Goal: Transaction & Acquisition: Download file/media

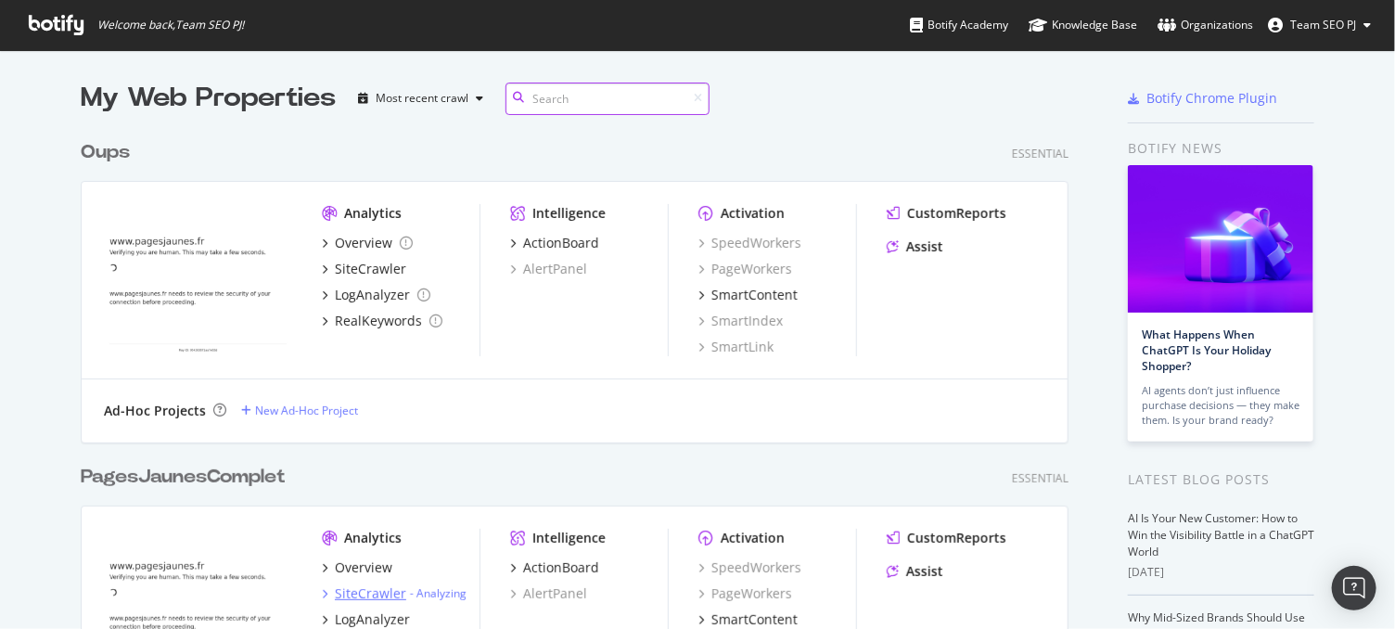
scroll to position [206, 0]
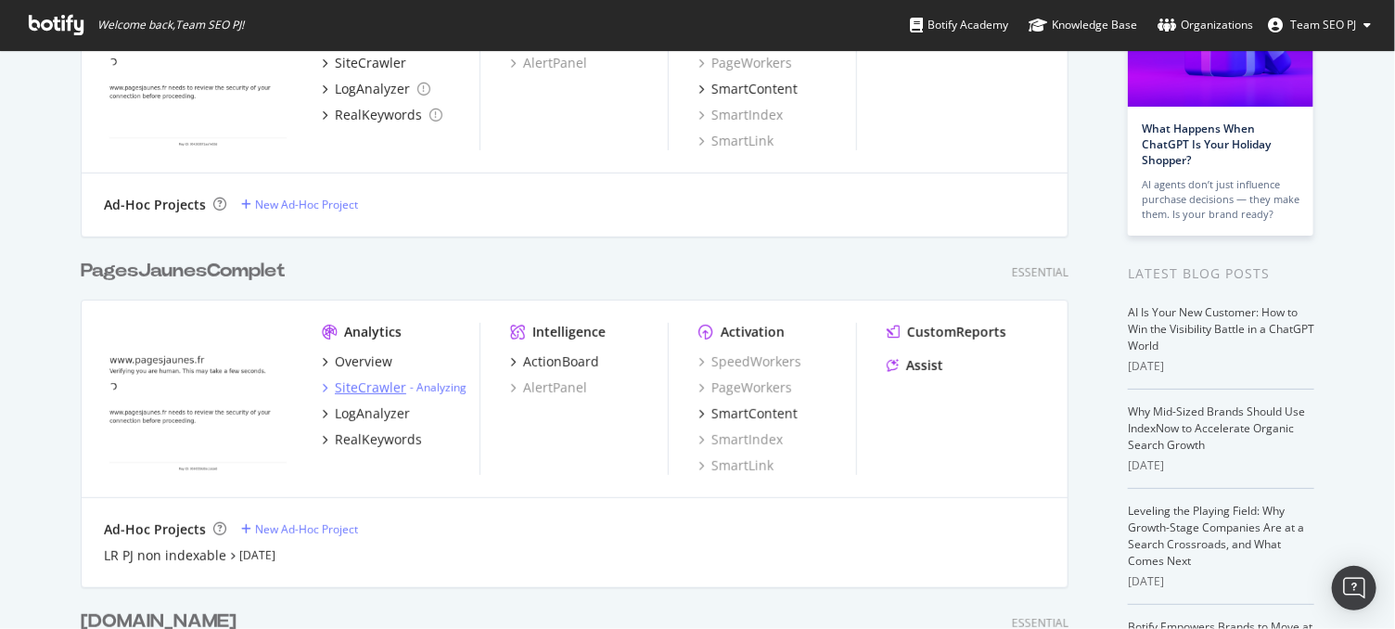
click at [360, 385] on div "SiteCrawler" at bounding box center [370, 388] width 71 height 19
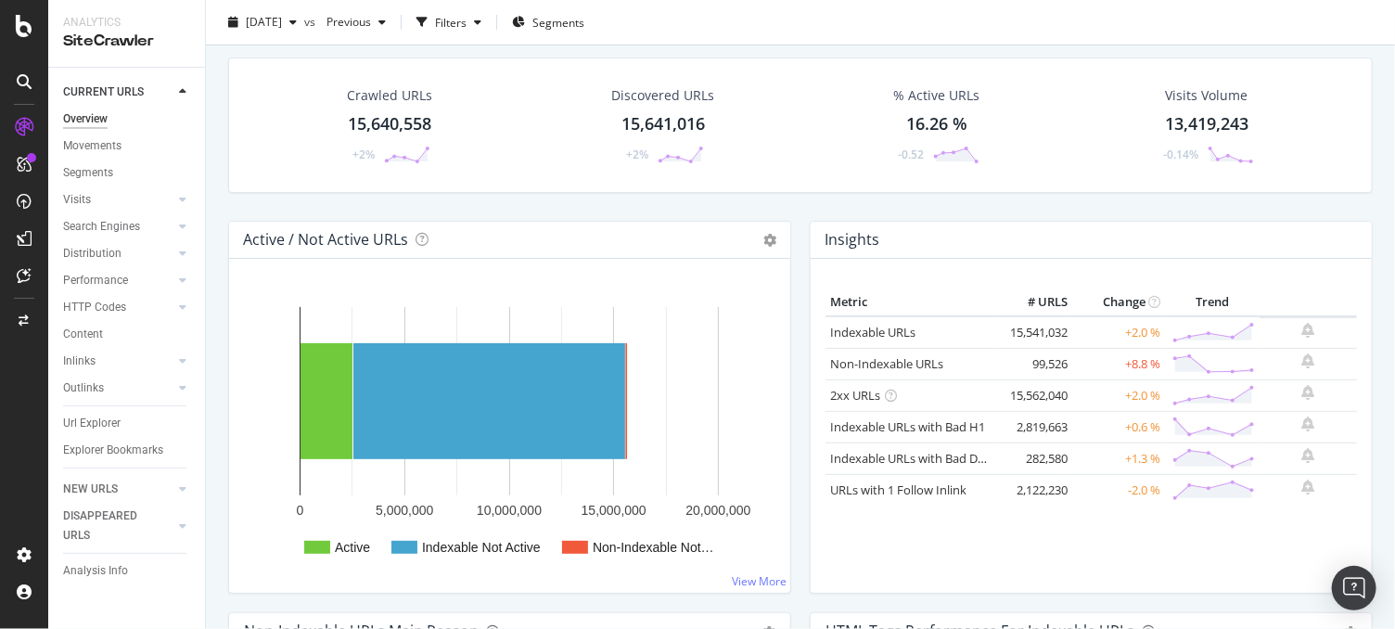
scroll to position [103, 0]
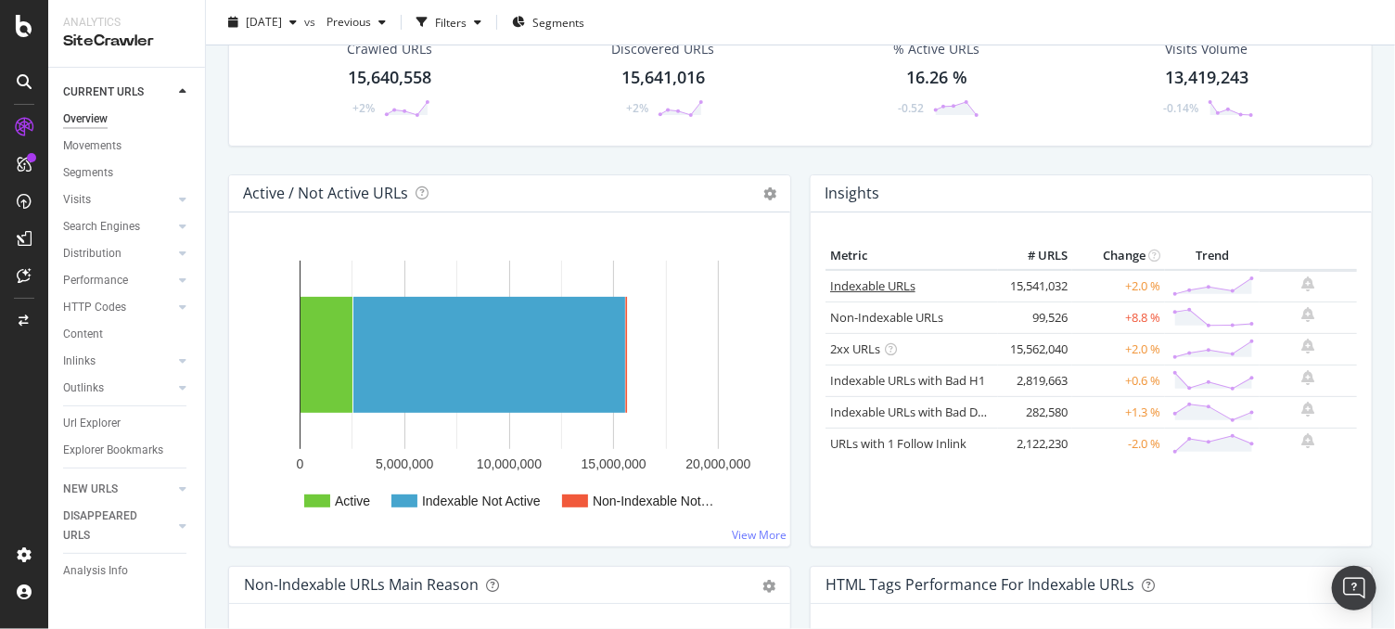
click at [851, 277] on link "Indexable URLs" at bounding box center [872, 285] width 85 height 17
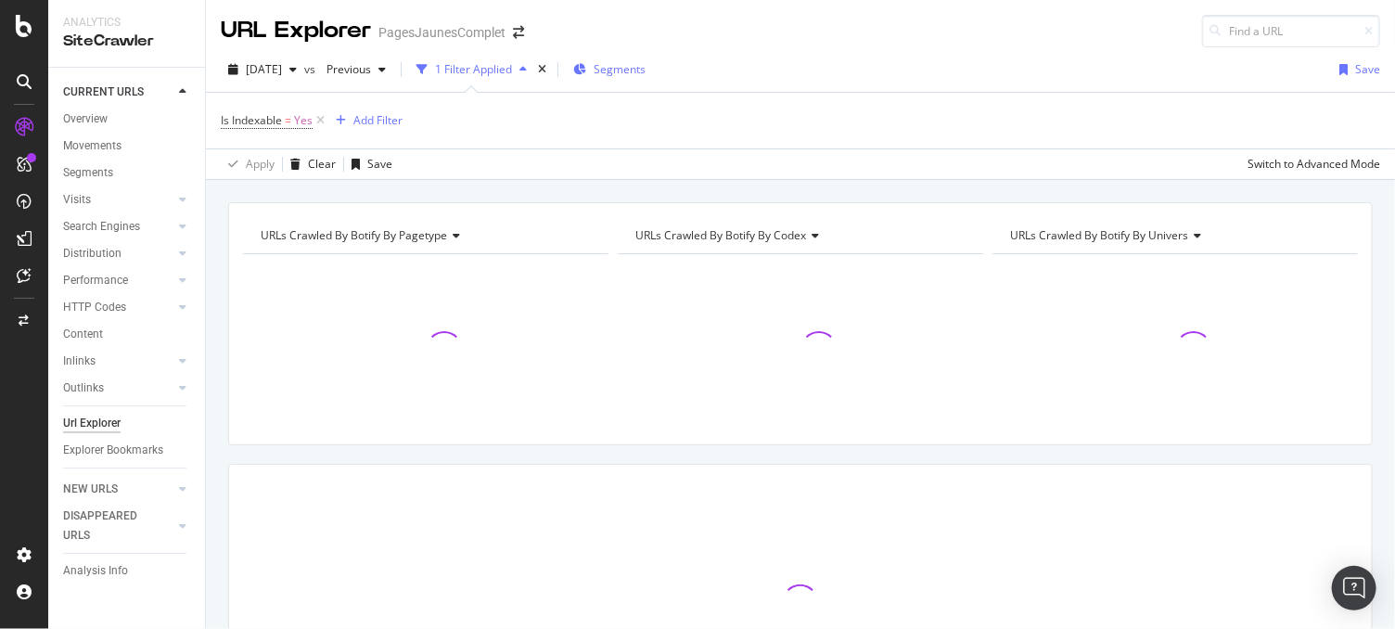
click at [646, 61] on span "Segments" at bounding box center [620, 69] width 52 height 16
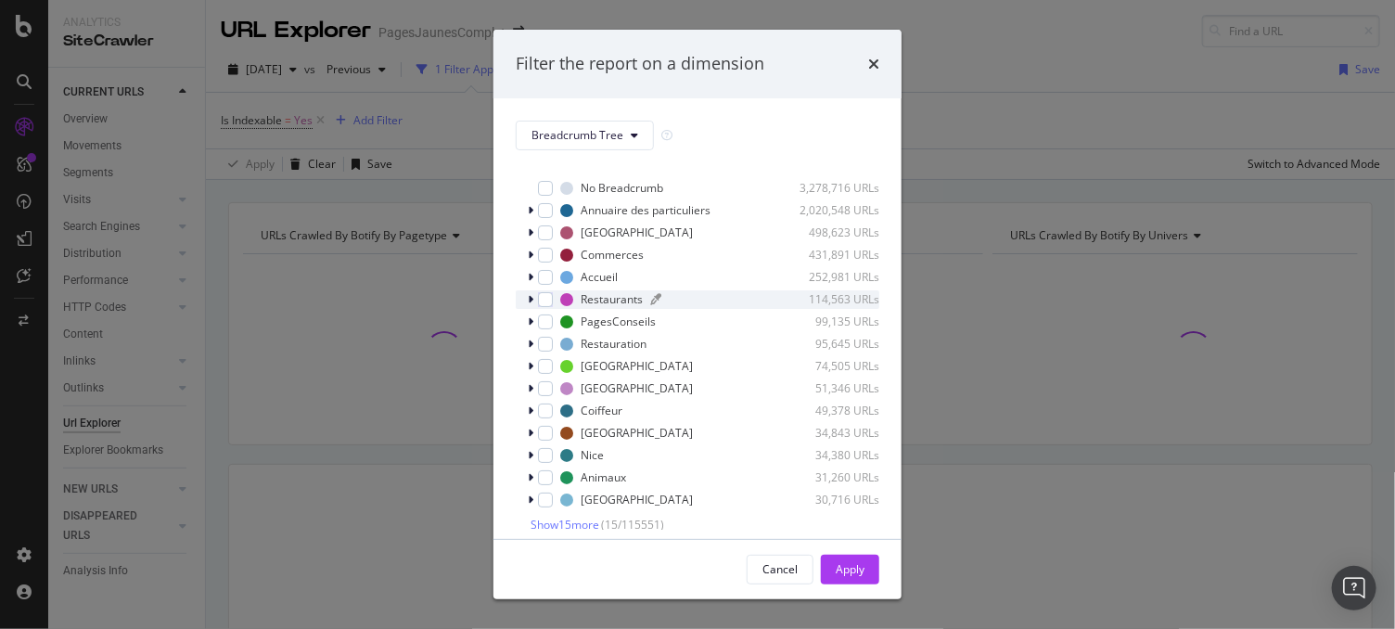
scroll to position [15, 0]
click at [612, 128] on span "Breadcrumb Tree" at bounding box center [578, 135] width 92 height 16
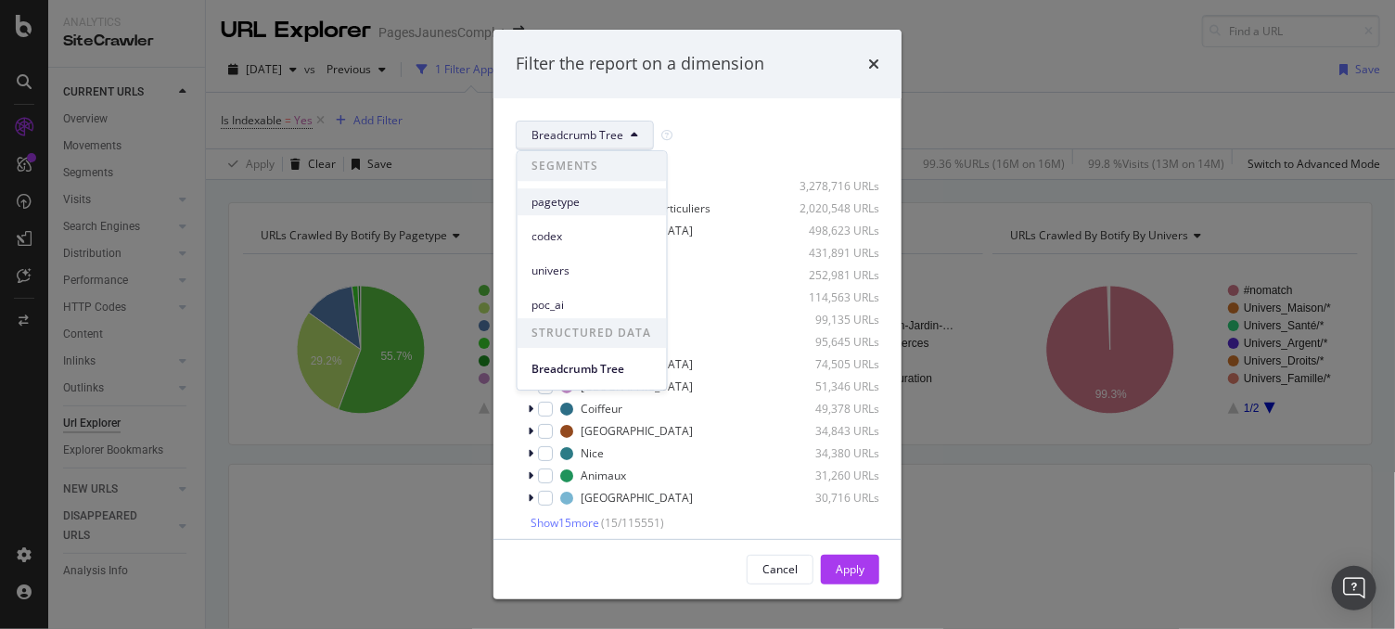
click at [568, 194] on span "pagetype" at bounding box center [593, 202] width 120 height 17
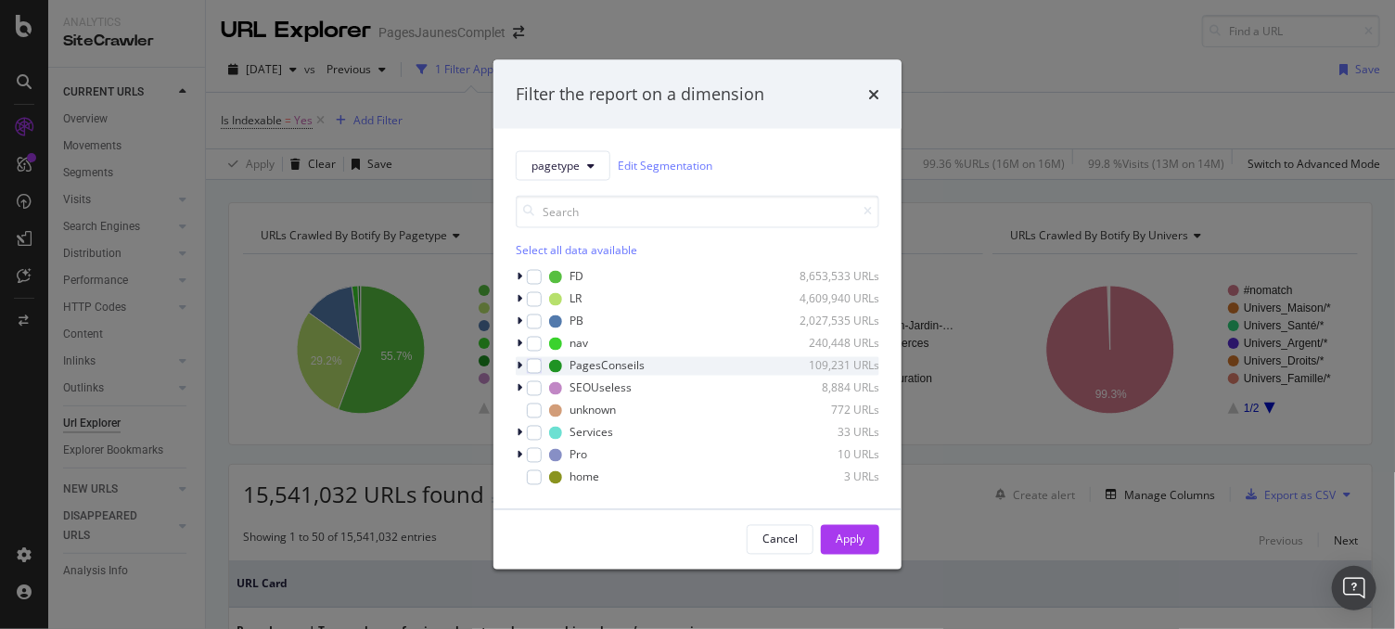
click at [518, 368] on icon "modal" at bounding box center [520, 365] width 6 height 11
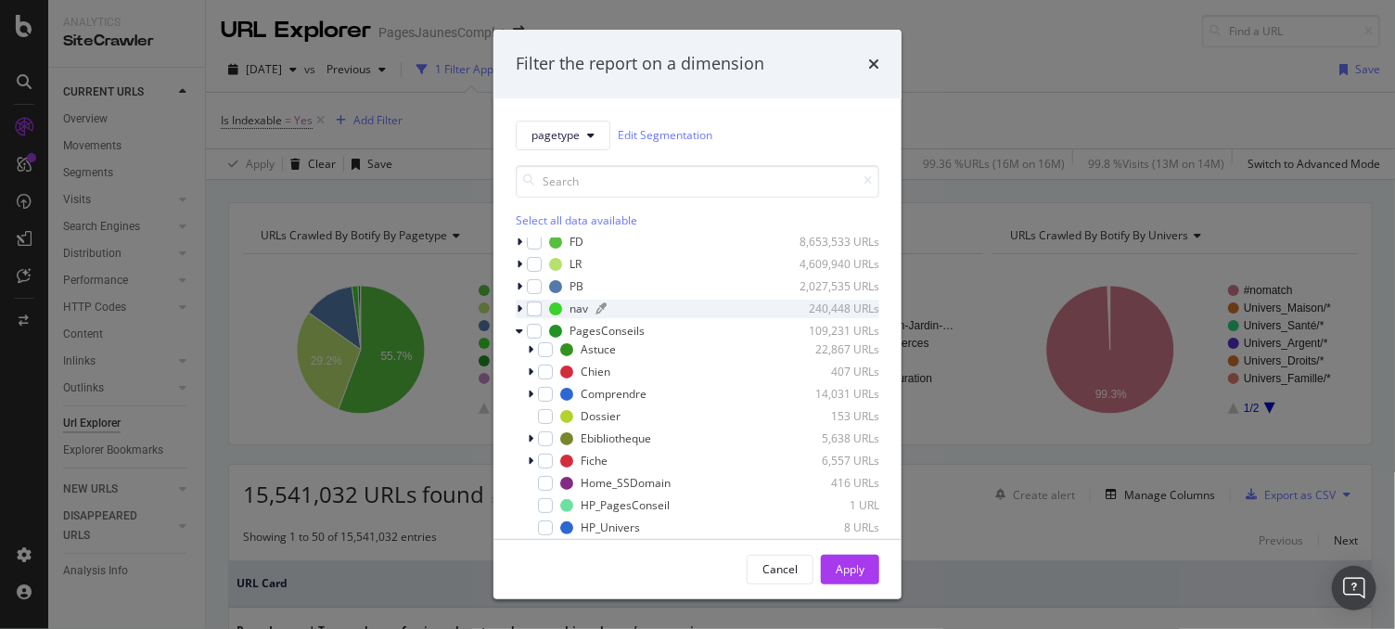
scroll to position [0, 0]
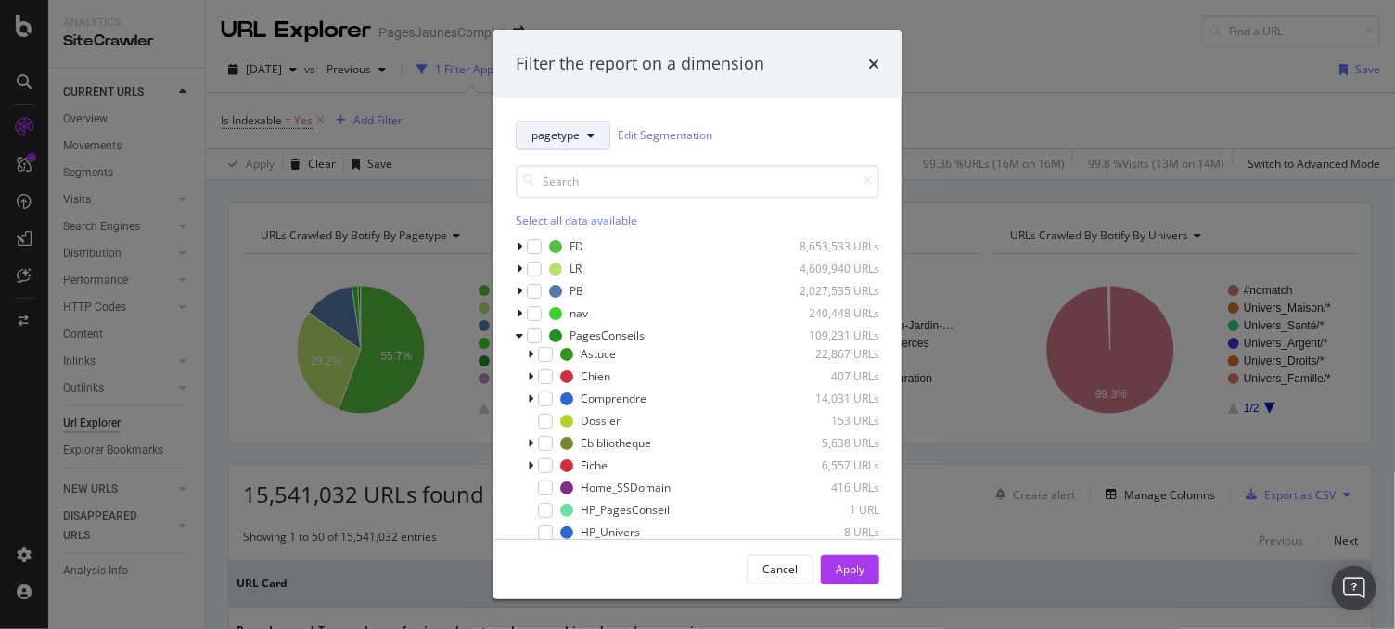
click at [558, 131] on span "pagetype" at bounding box center [556, 135] width 48 height 16
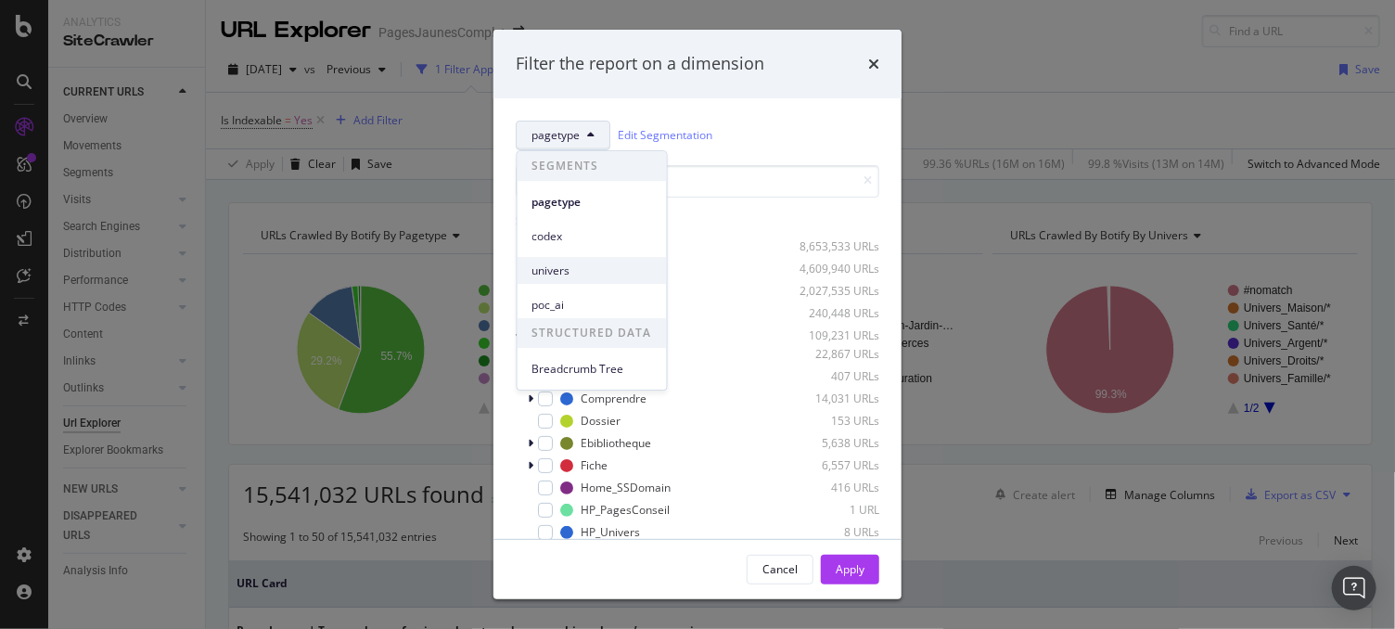
click at [569, 274] on span "univers" at bounding box center [593, 271] width 120 height 17
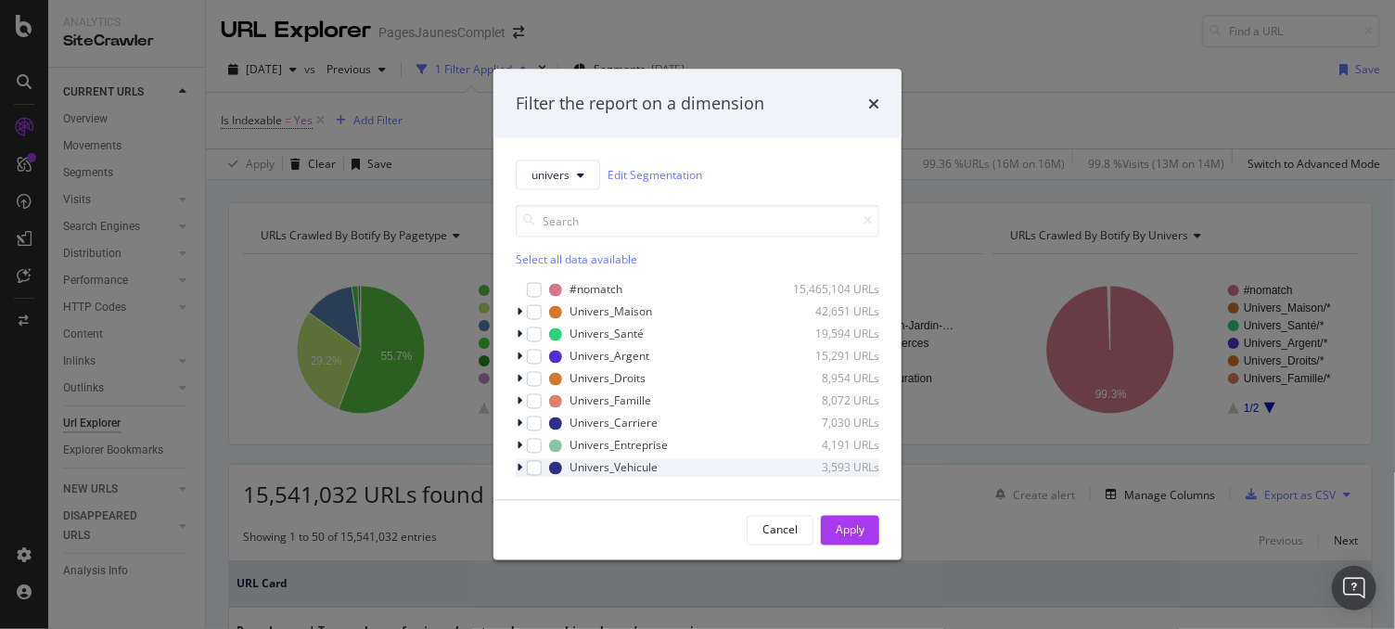
click at [517, 466] on icon "modal" at bounding box center [520, 467] width 6 height 11
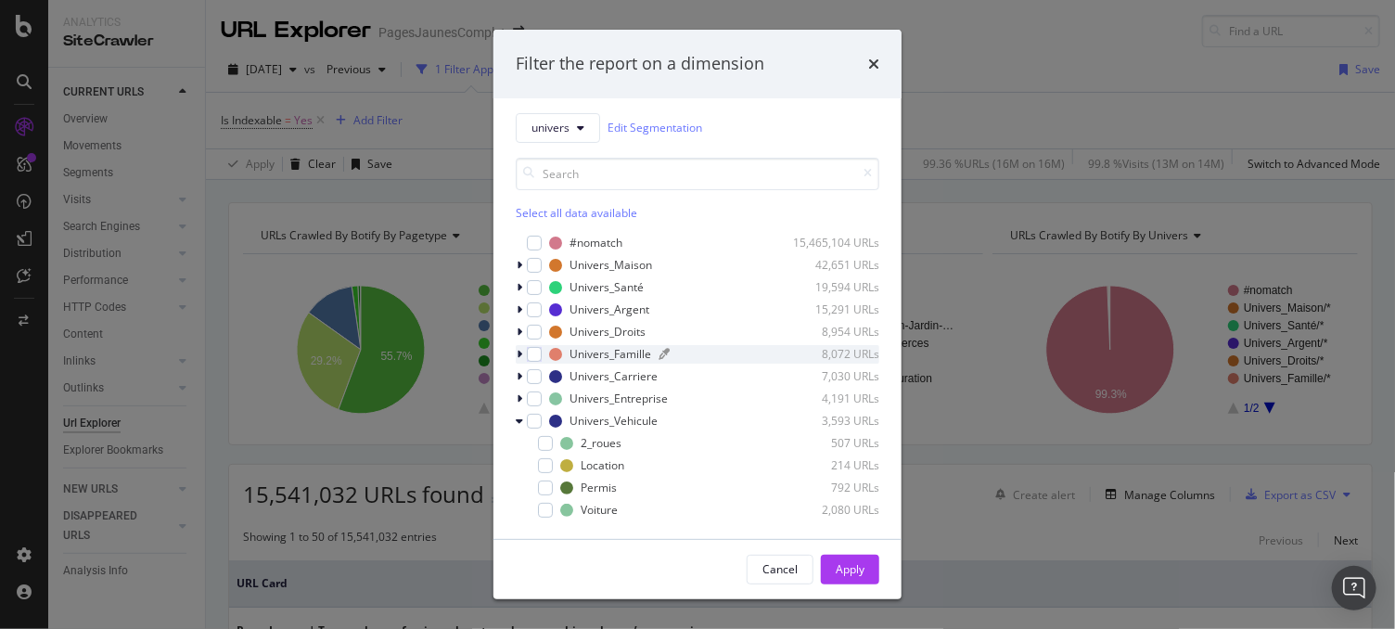
scroll to position [9, 0]
click at [521, 414] on icon "modal" at bounding box center [519, 419] width 7 height 11
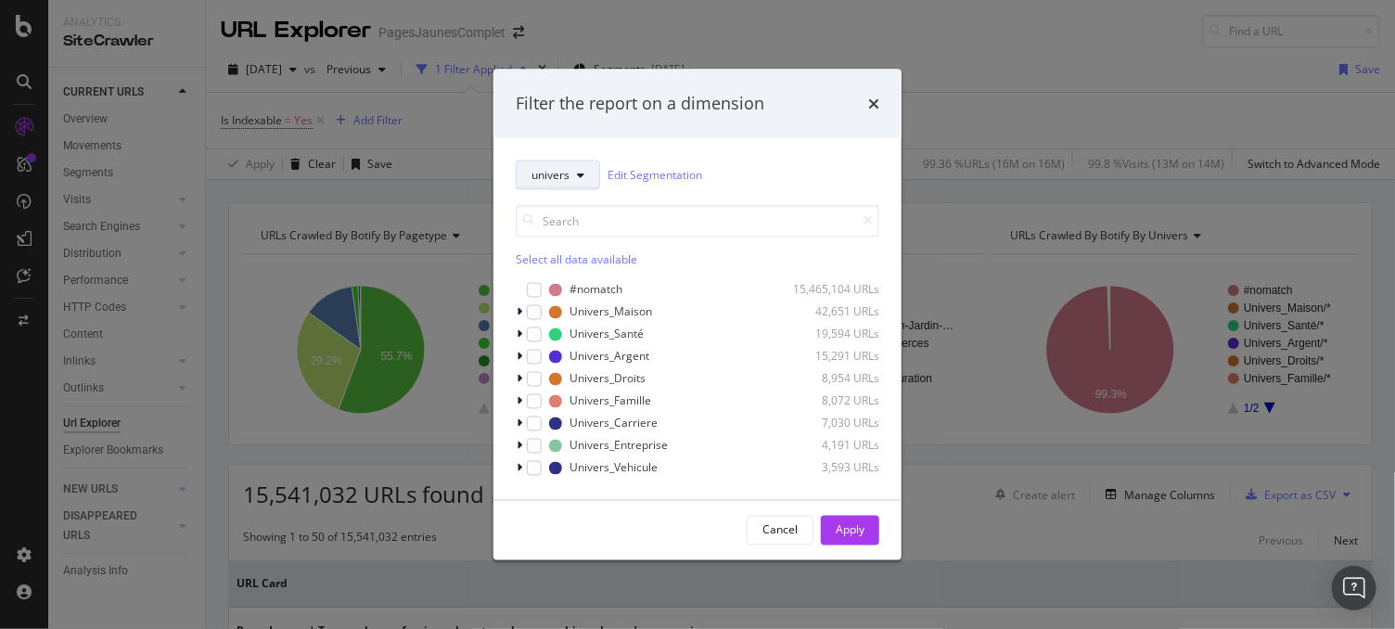
click at [576, 170] on button "univers" at bounding box center [558, 175] width 84 height 30
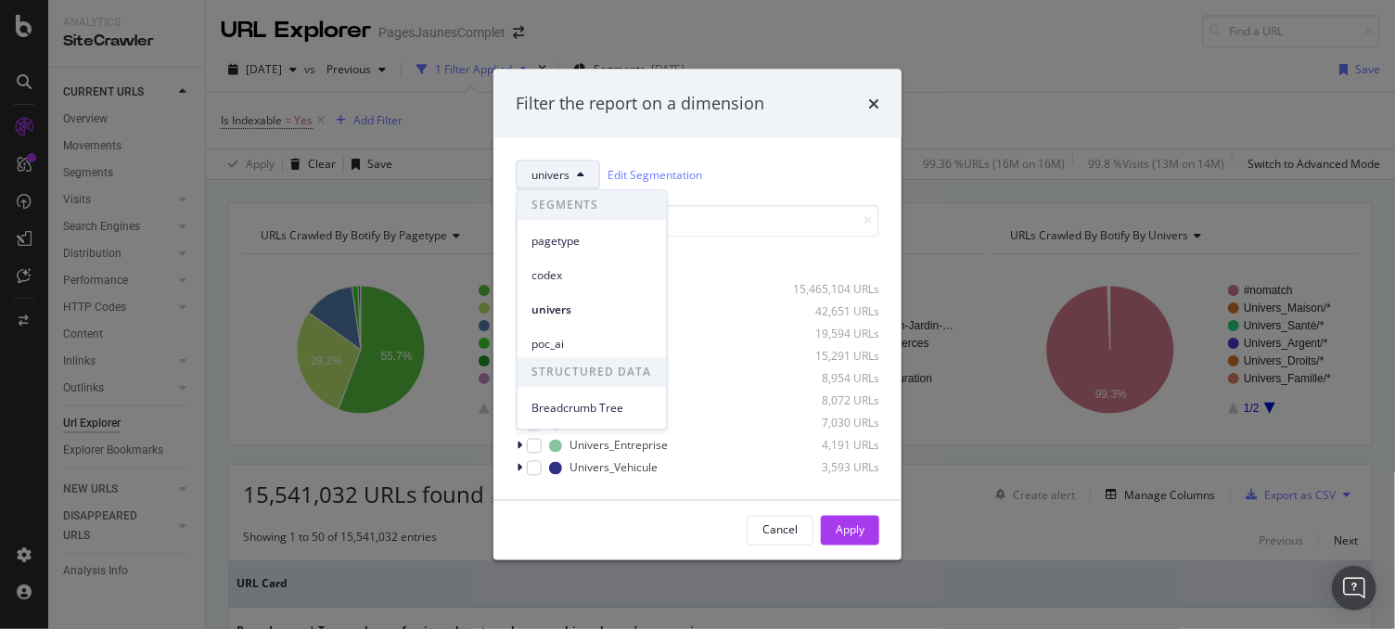
click at [570, 248] on span "pagetype" at bounding box center [593, 241] width 120 height 17
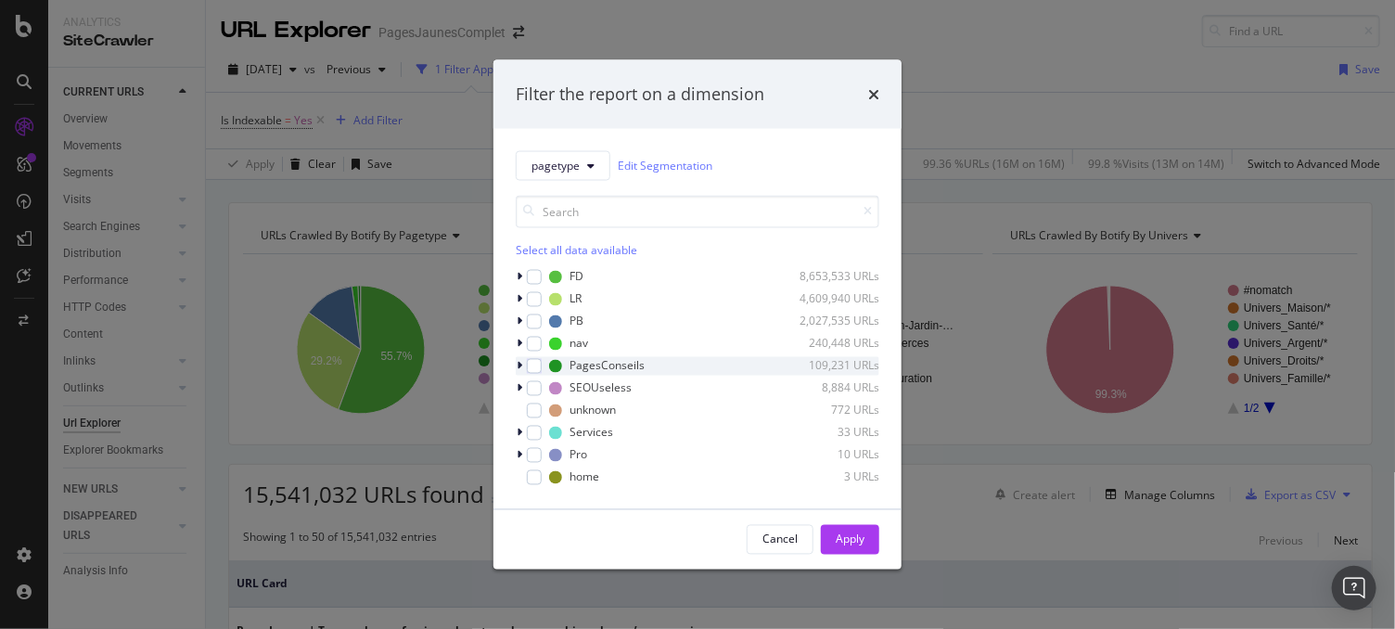
click at [517, 363] on icon "modal" at bounding box center [520, 365] width 6 height 11
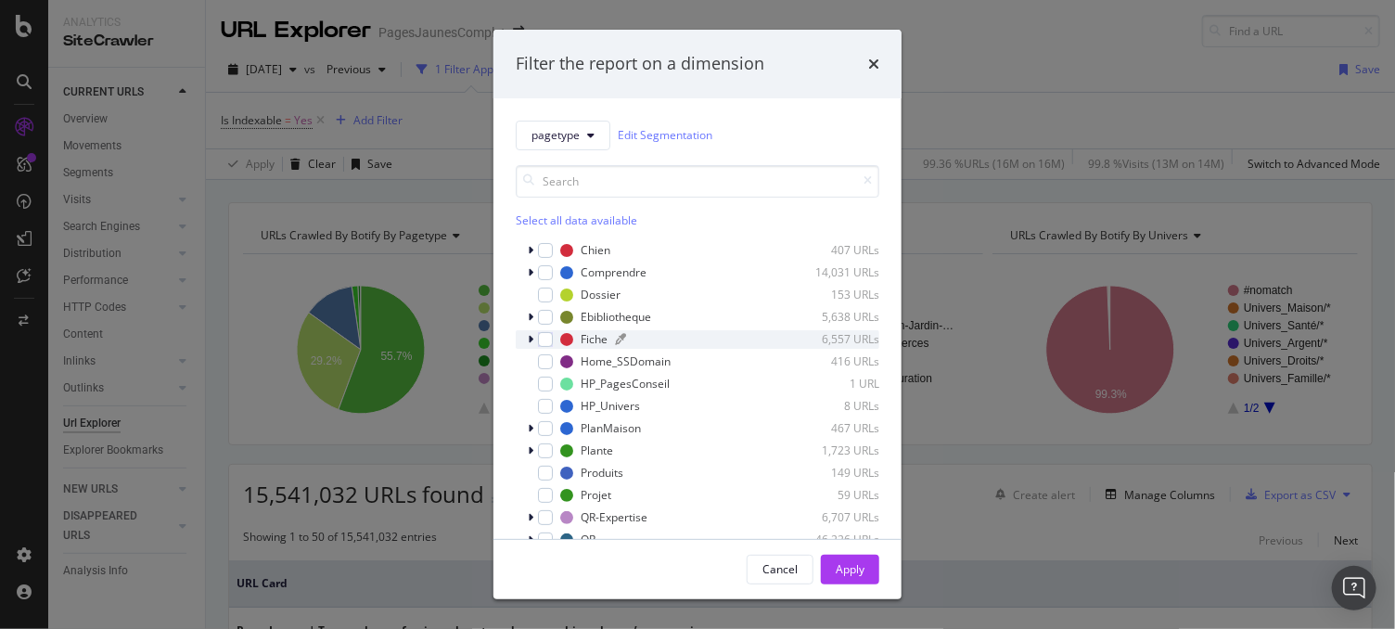
scroll to position [49, 0]
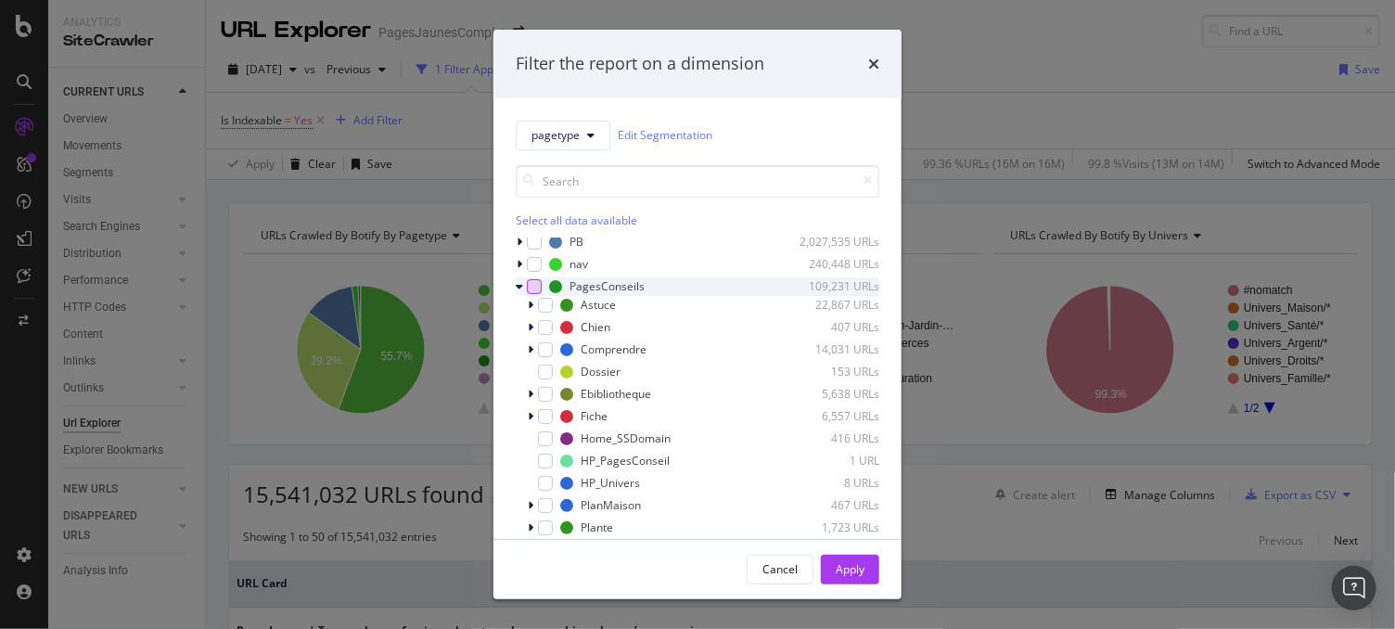
click at [534, 283] on div "modal" at bounding box center [534, 286] width 15 height 15
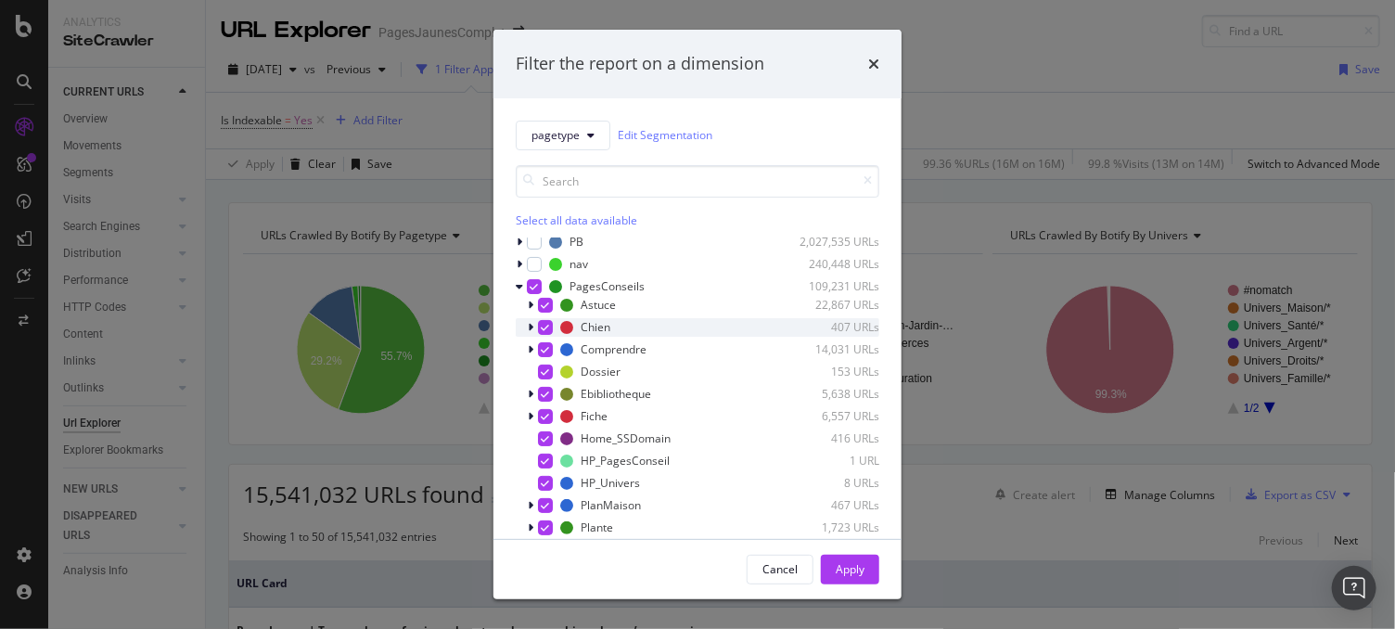
click at [545, 320] on div "modal" at bounding box center [545, 327] width 15 height 15
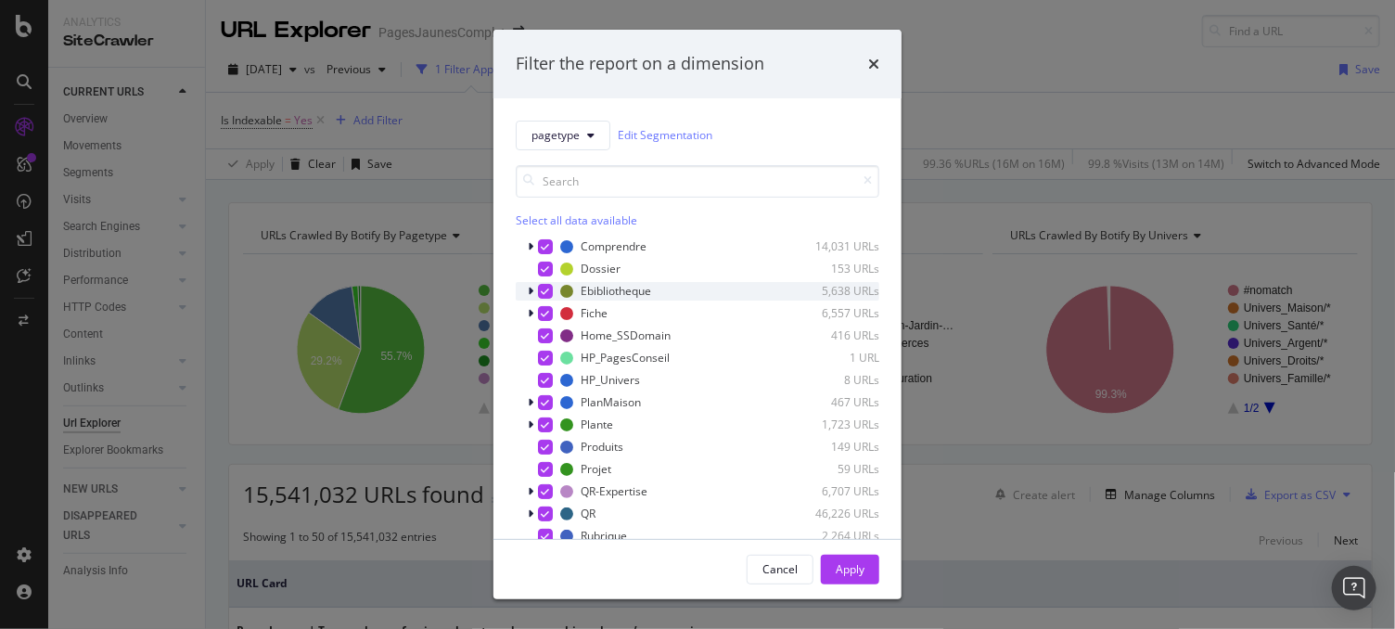
click at [545, 284] on div "modal" at bounding box center [545, 291] width 15 height 15
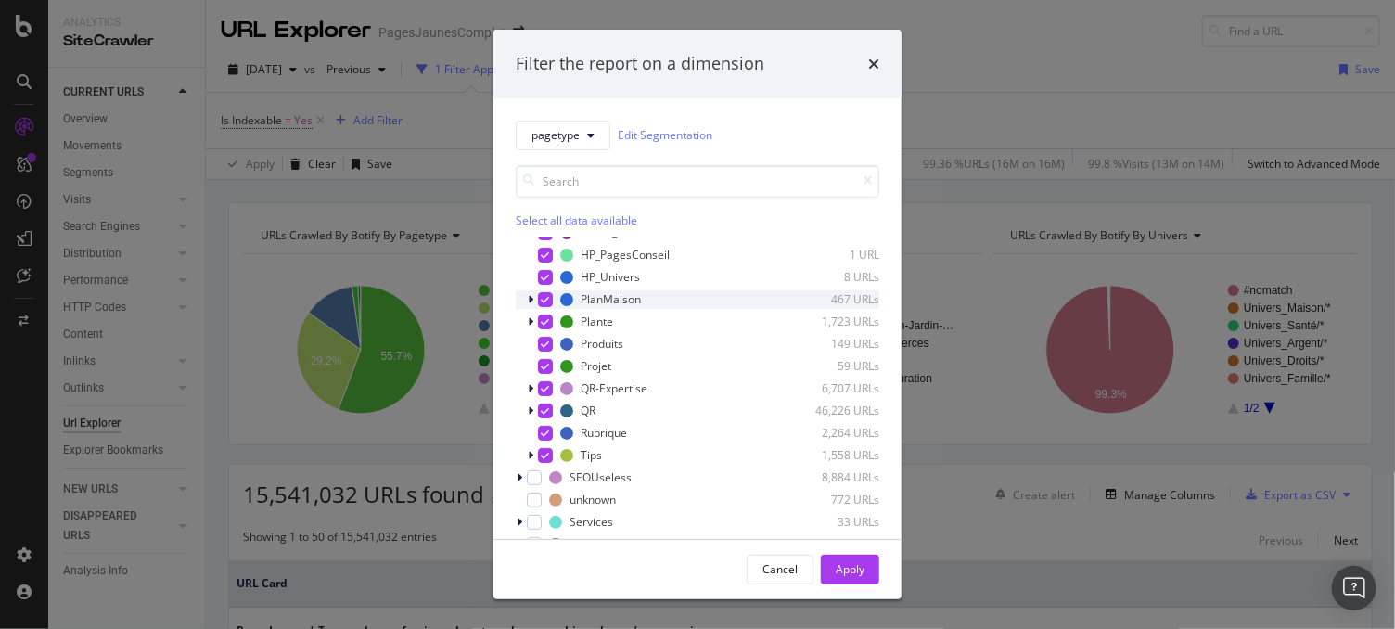
click at [542, 295] on icon "modal" at bounding box center [546, 299] width 8 height 9
click at [542, 327] on div "modal" at bounding box center [545, 322] width 15 height 15
click at [544, 379] on div "QR-Expertise 6,707 URLs" at bounding box center [698, 388] width 364 height 19
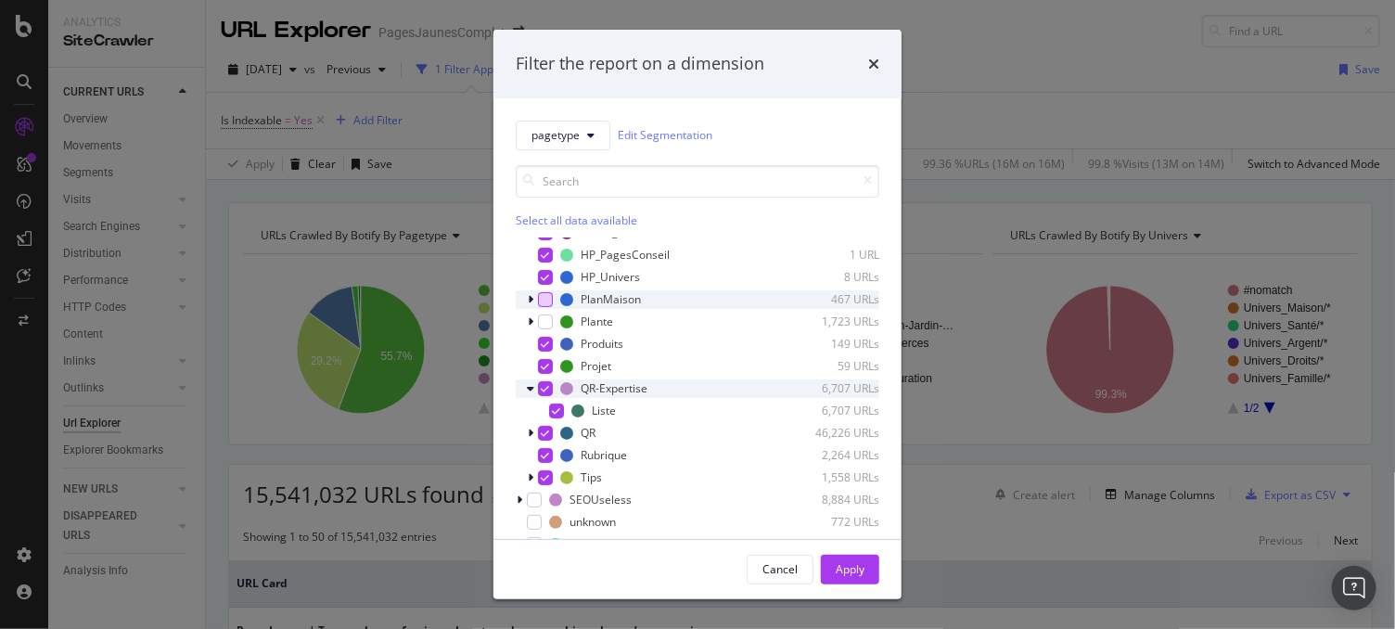
click at [543, 386] on icon "modal" at bounding box center [546, 388] width 8 height 9
click at [548, 431] on icon "modal" at bounding box center [546, 433] width 8 height 9
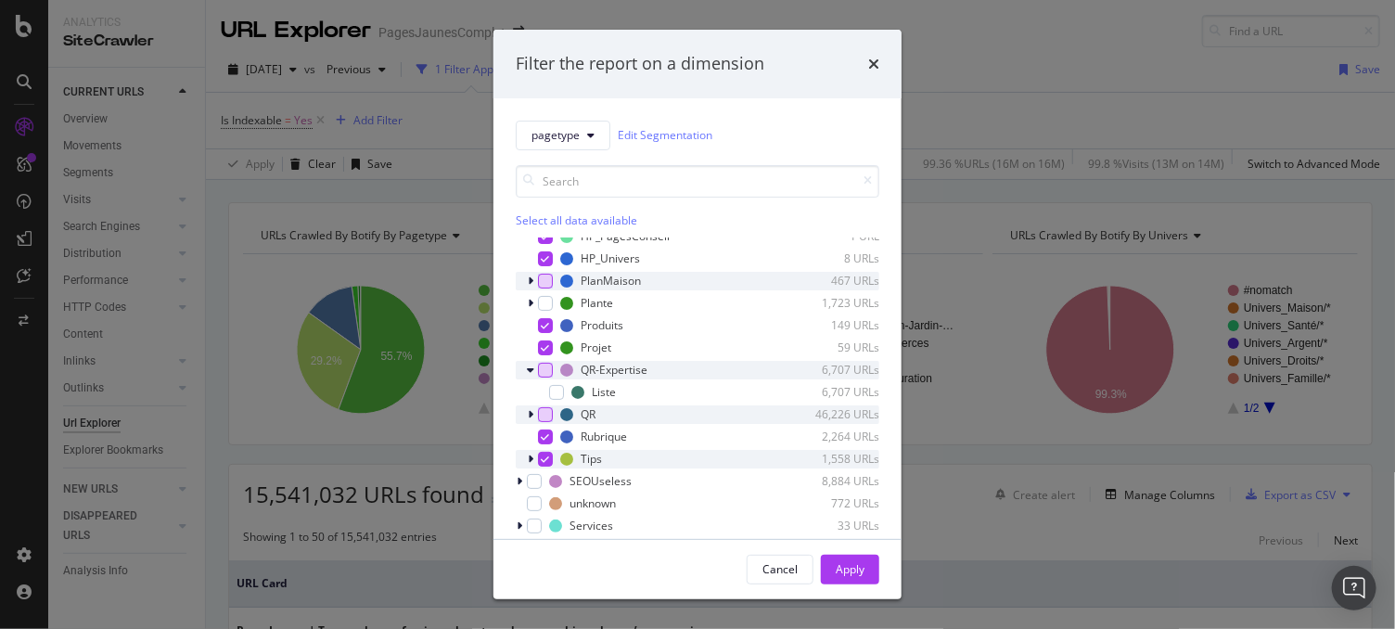
scroll to position [276, 0]
click at [530, 451] on icon "modal" at bounding box center [531, 456] width 6 height 11
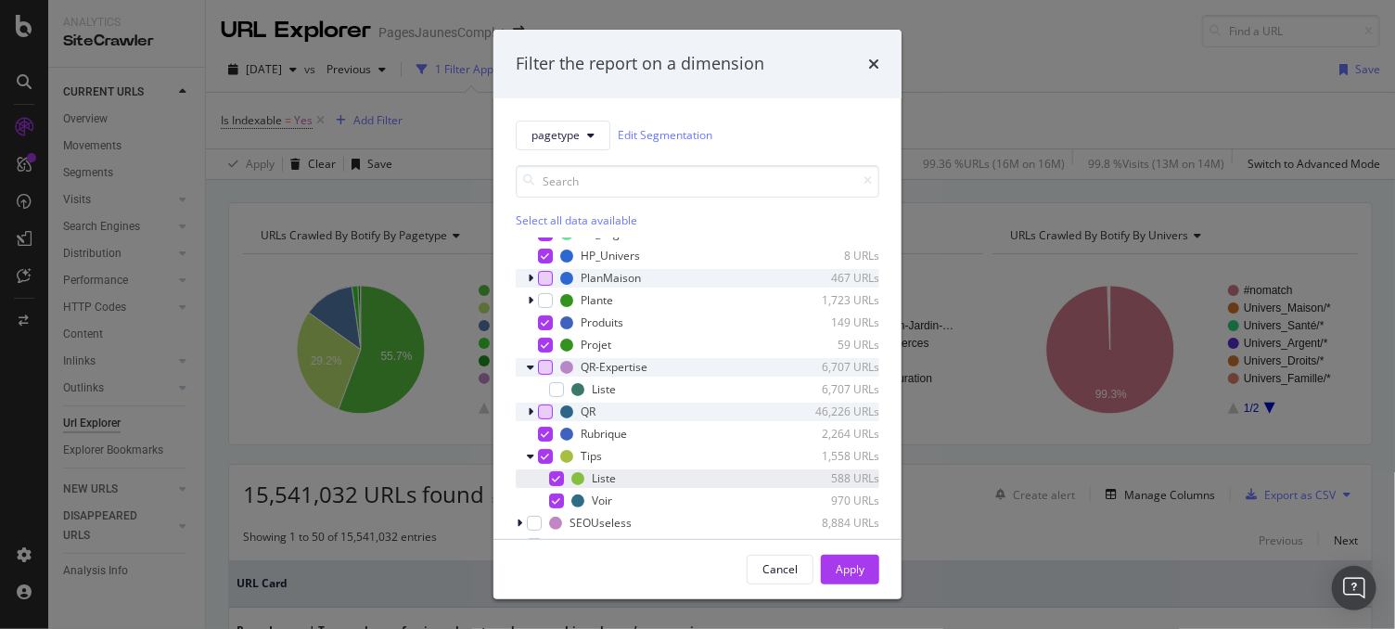
click at [558, 474] on icon "modal" at bounding box center [557, 478] width 8 height 9
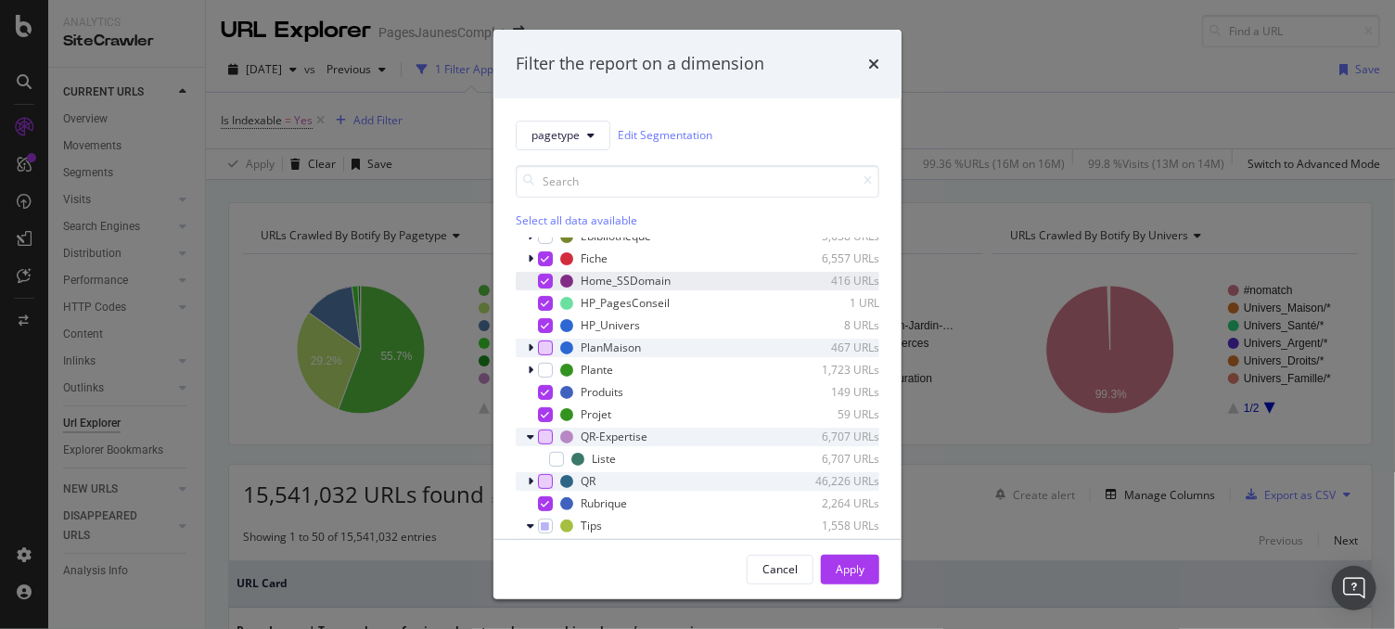
scroll to position [174, 0]
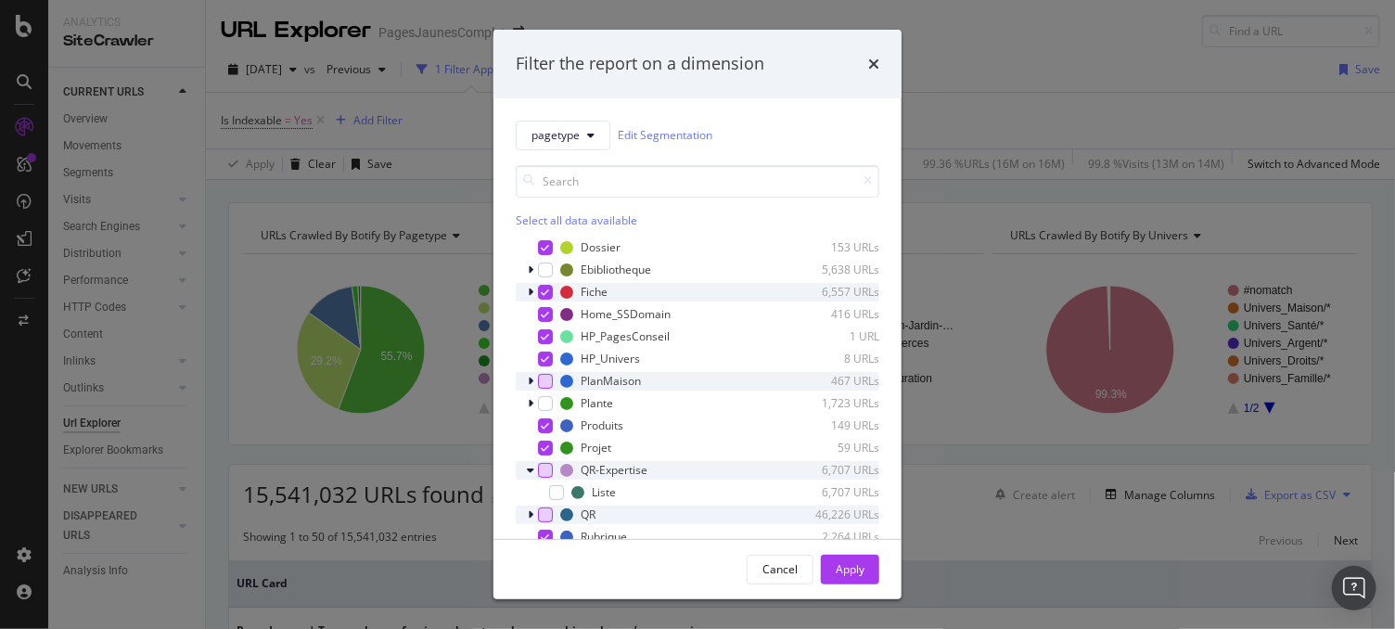
click at [529, 290] on icon "modal" at bounding box center [531, 292] width 6 height 11
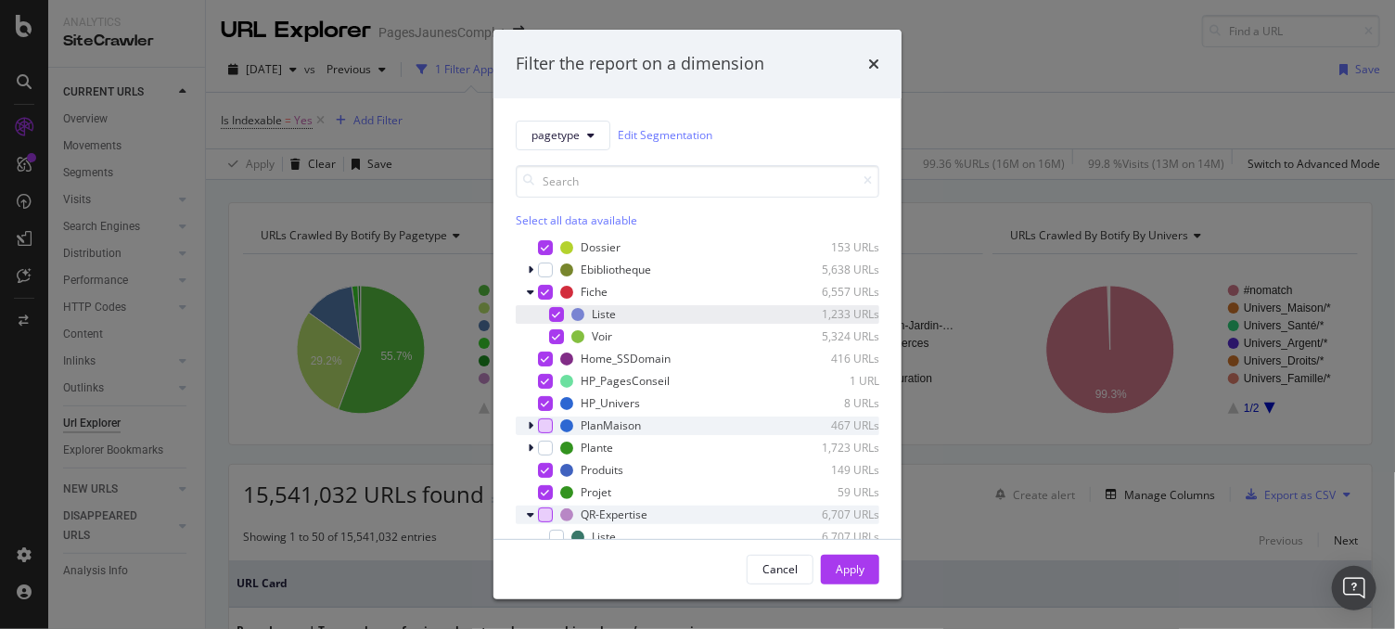
click at [559, 310] on icon "modal" at bounding box center [557, 314] width 8 height 9
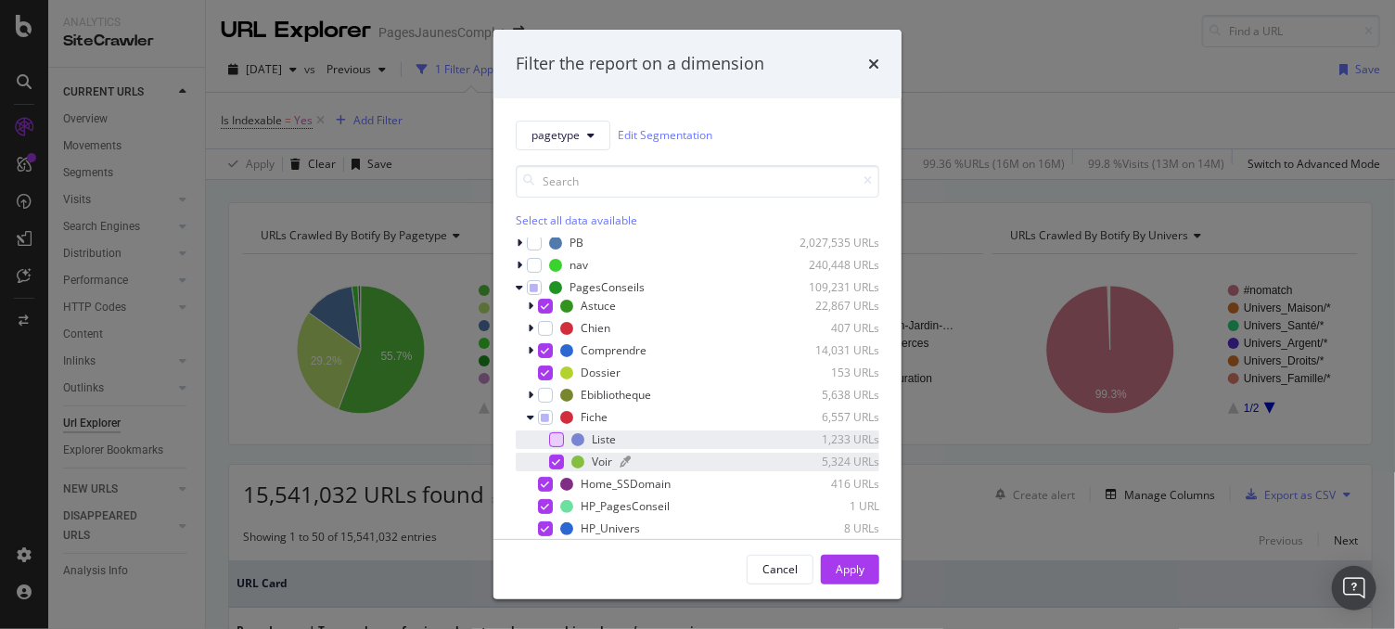
scroll to position [0, 0]
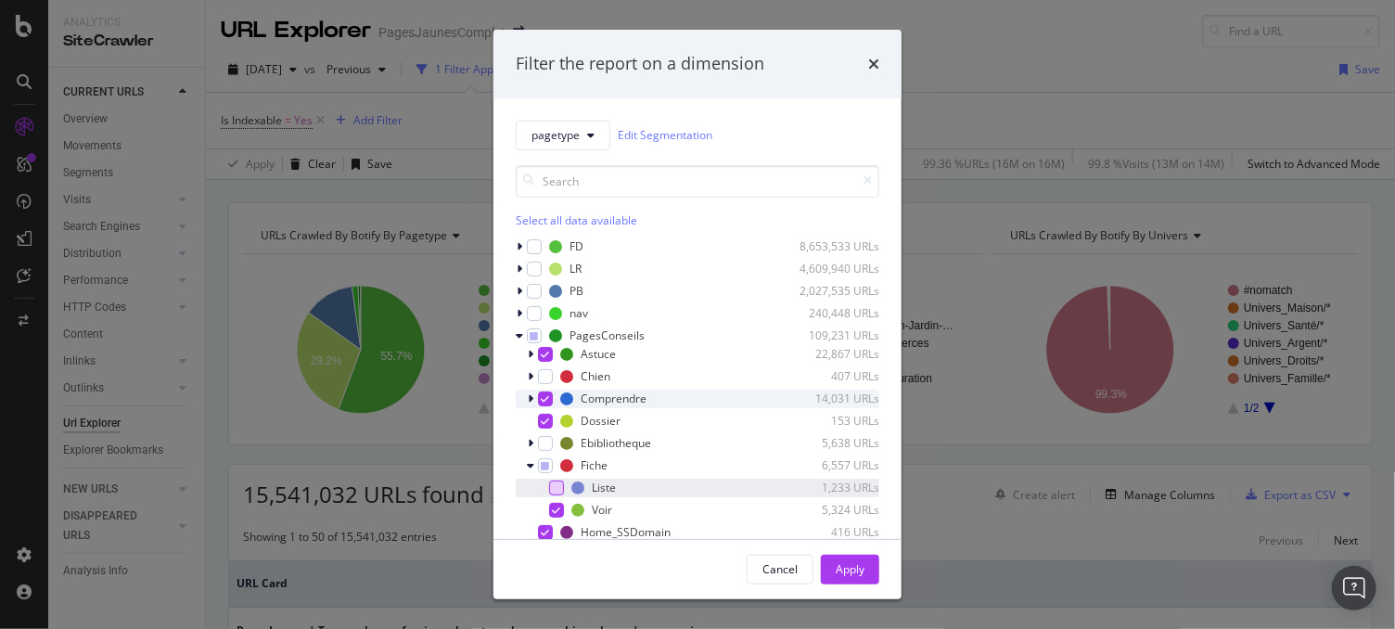
click at [530, 399] on icon "modal" at bounding box center [531, 398] width 6 height 11
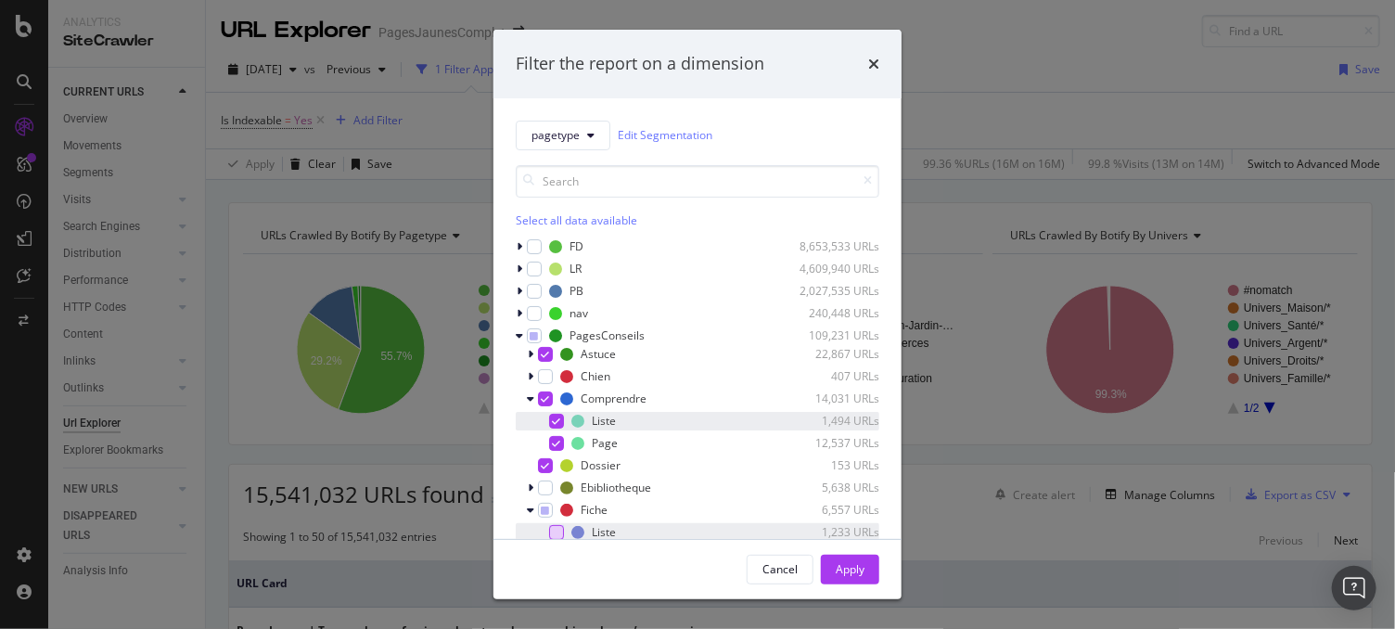
click at [558, 419] on icon "modal" at bounding box center [557, 421] width 8 height 9
click at [528, 351] on icon "modal" at bounding box center [531, 354] width 6 height 11
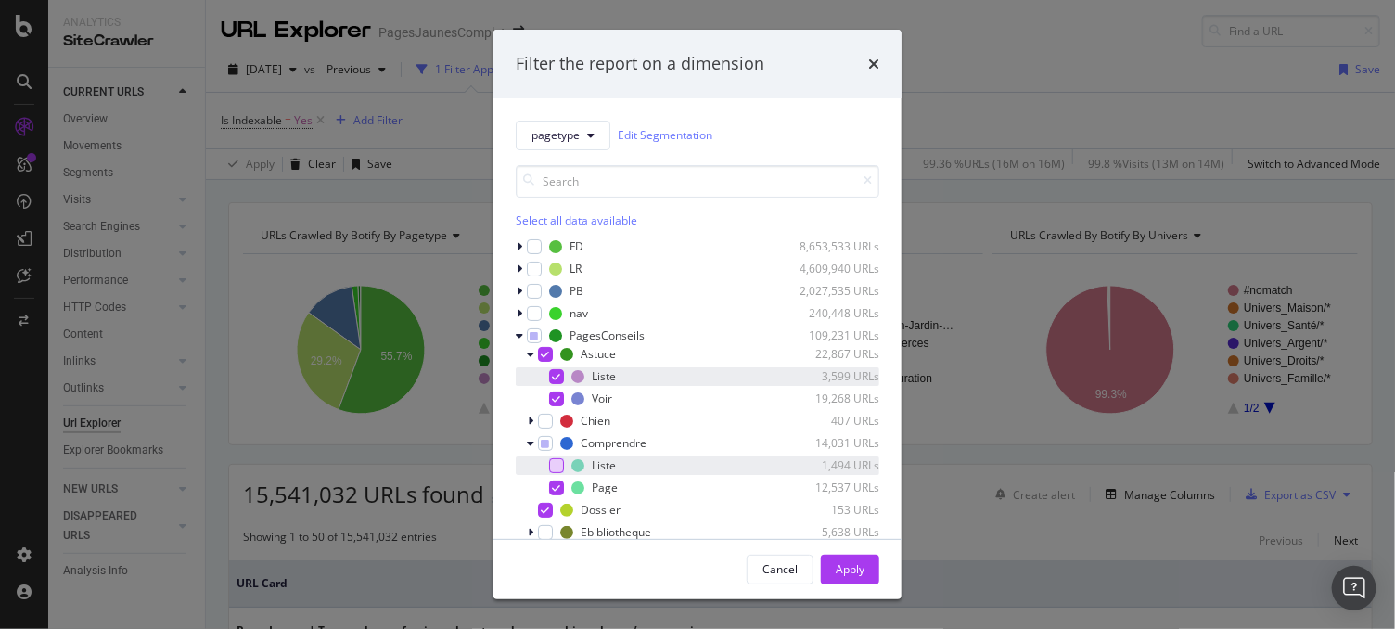
click at [555, 378] on icon "modal" at bounding box center [557, 376] width 8 height 9
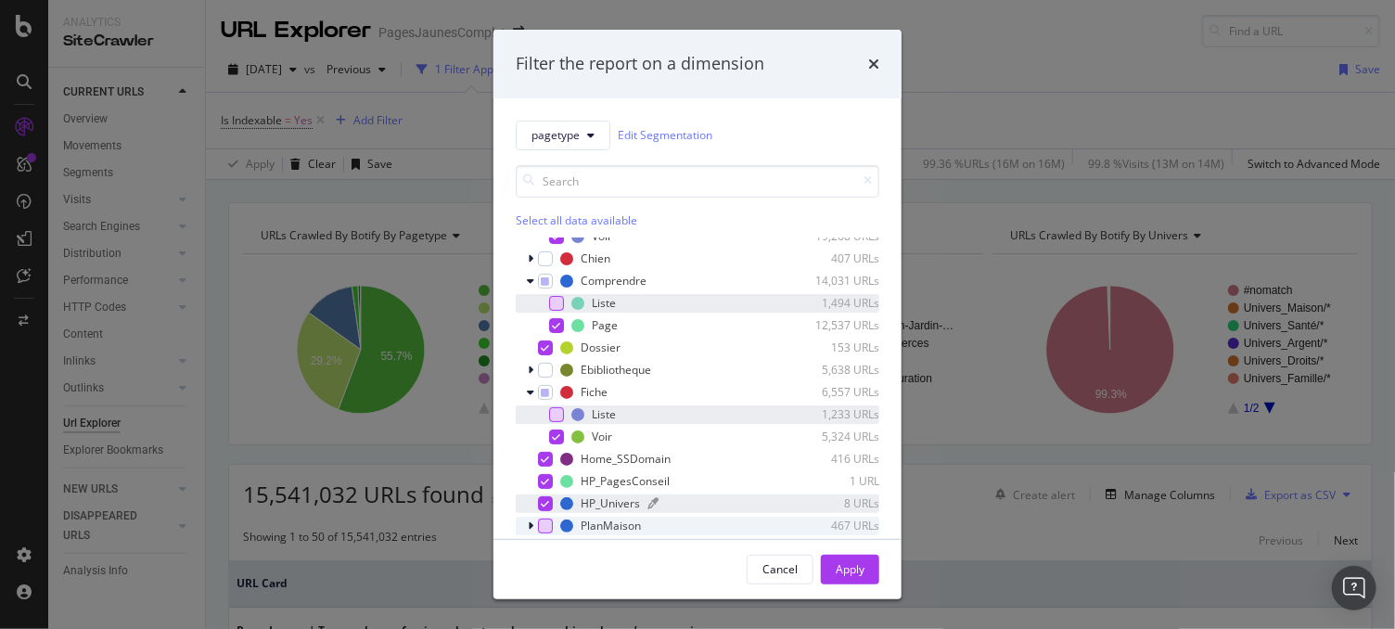
scroll to position [456, 0]
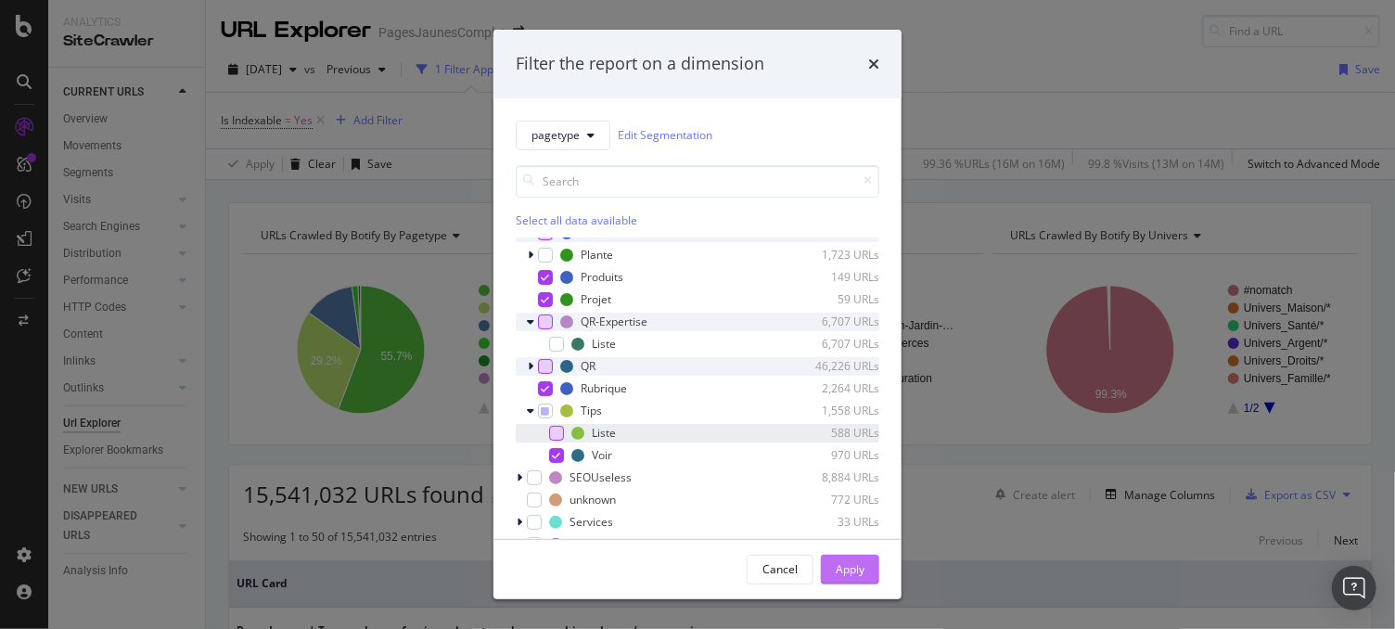
click at [855, 577] on div "Apply" at bounding box center [850, 569] width 29 height 16
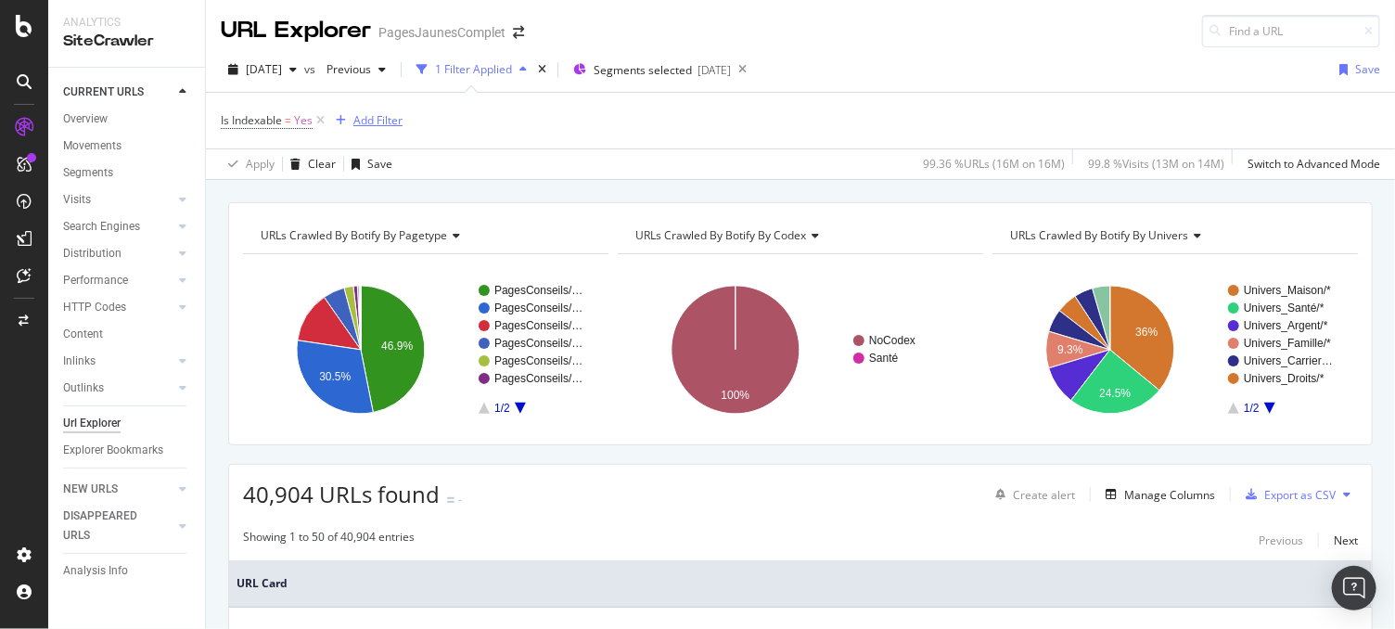
click at [387, 119] on div "Add Filter" at bounding box center [378, 120] width 49 height 16
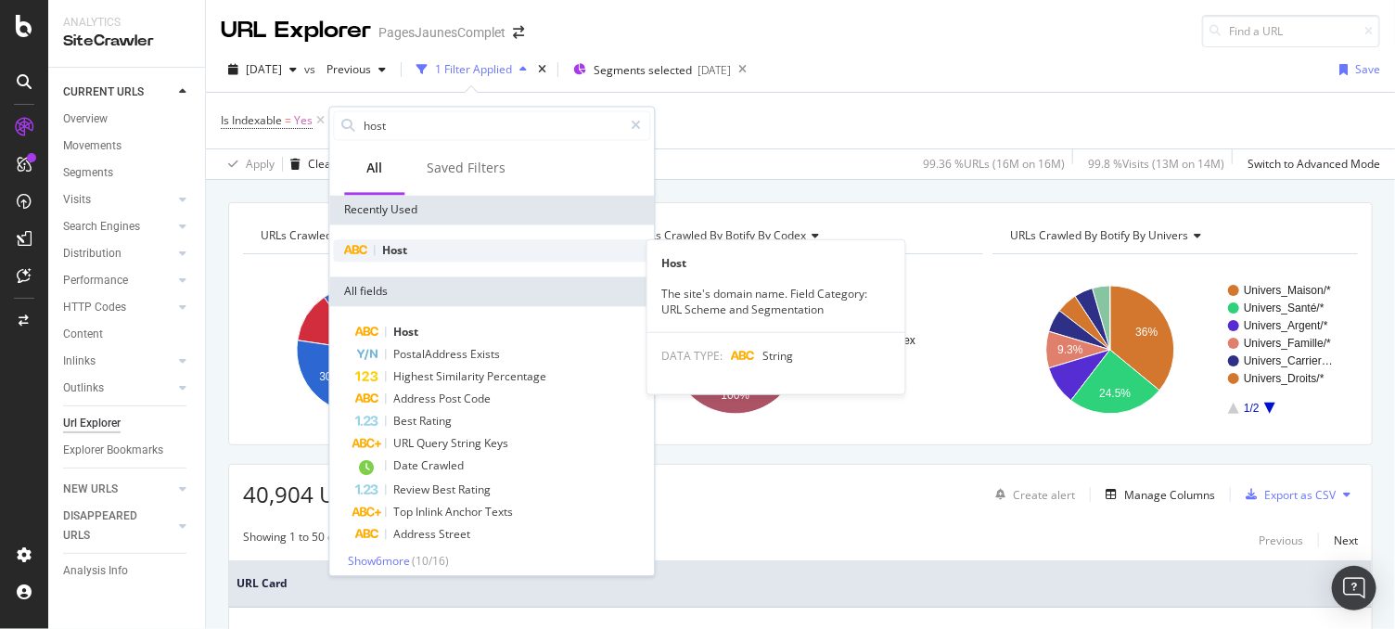
type input "host"
click at [427, 251] on div "Host" at bounding box center [491, 250] width 317 height 22
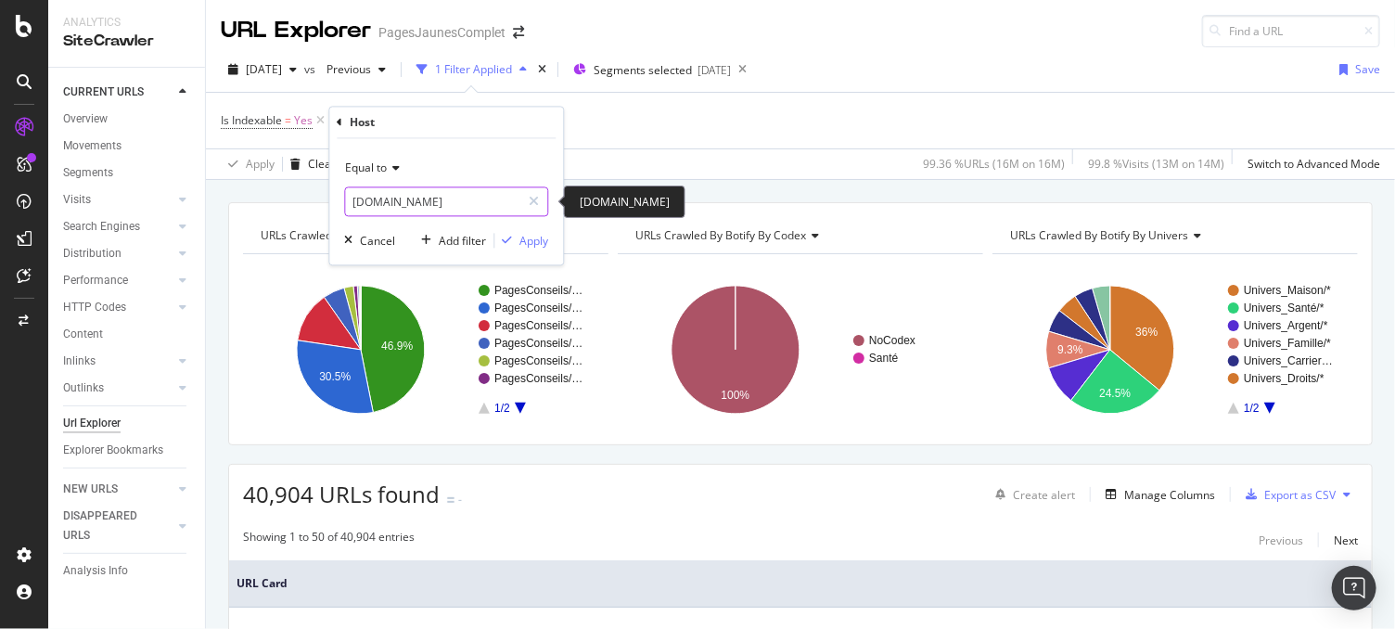
click at [416, 204] on input "[DOMAIN_NAME]" at bounding box center [432, 202] width 175 height 30
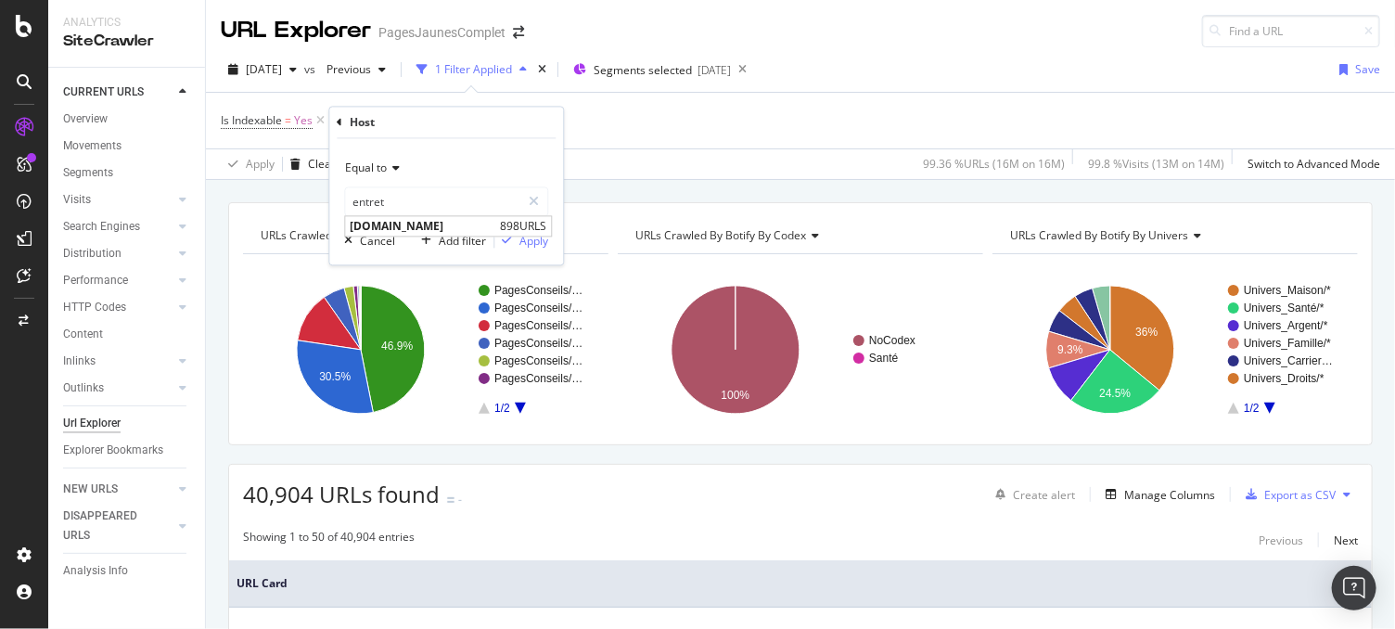
click at [430, 219] on span "[DOMAIN_NAME]" at bounding box center [423, 227] width 146 height 16
type input "[DOMAIN_NAME]"
click at [518, 242] on div "button" at bounding box center [507, 241] width 25 height 11
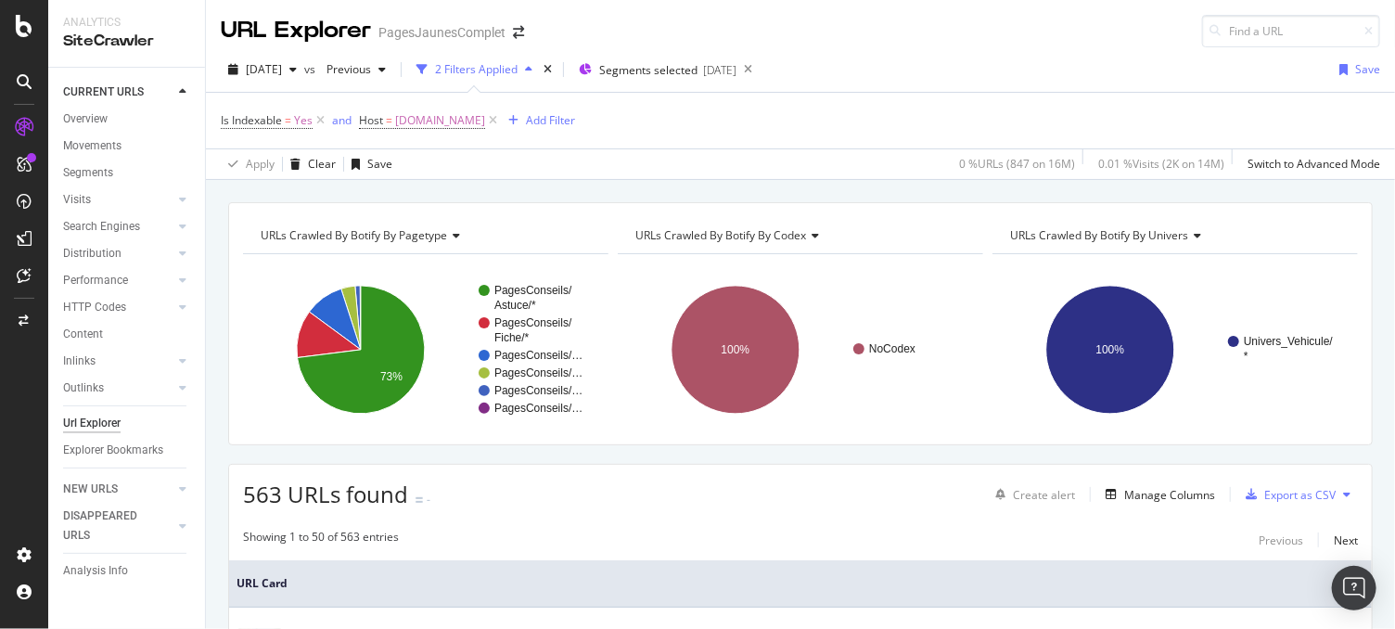
click at [1344, 496] on icon at bounding box center [1347, 494] width 7 height 11
click at [1246, 496] on icon "button" at bounding box center [1251, 494] width 11 height 11
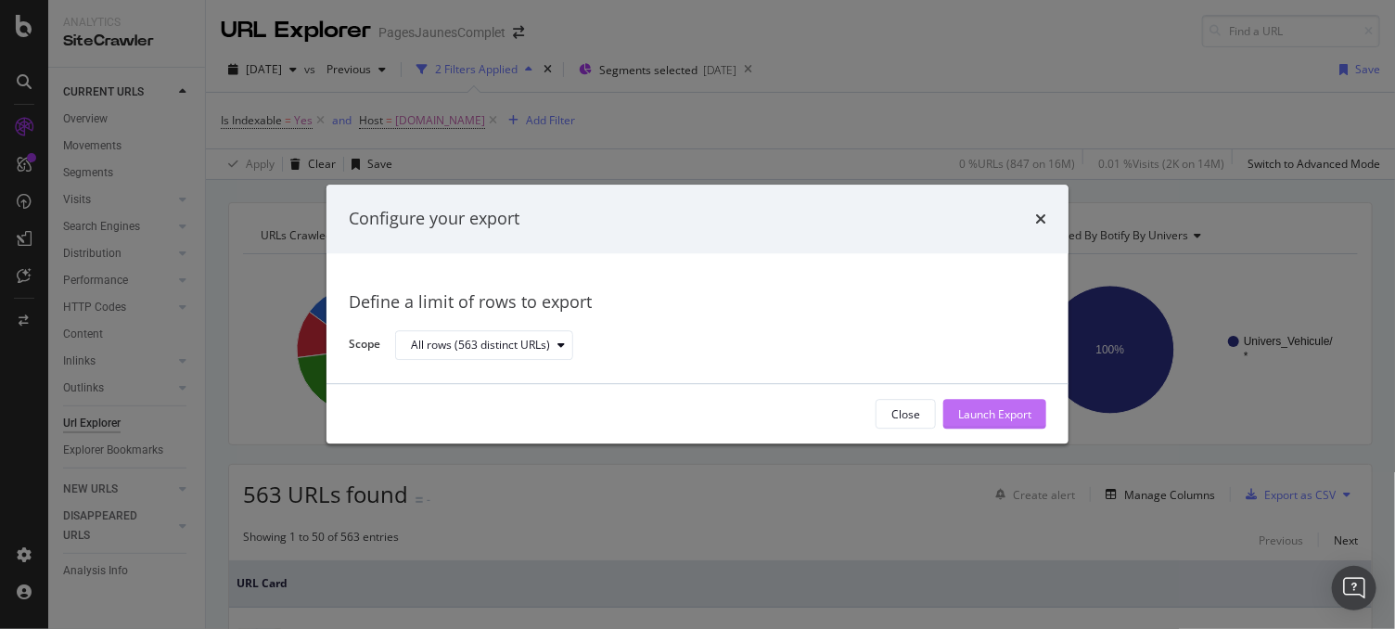
click at [988, 410] on div "Launch Export" at bounding box center [994, 414] width 73 height 16
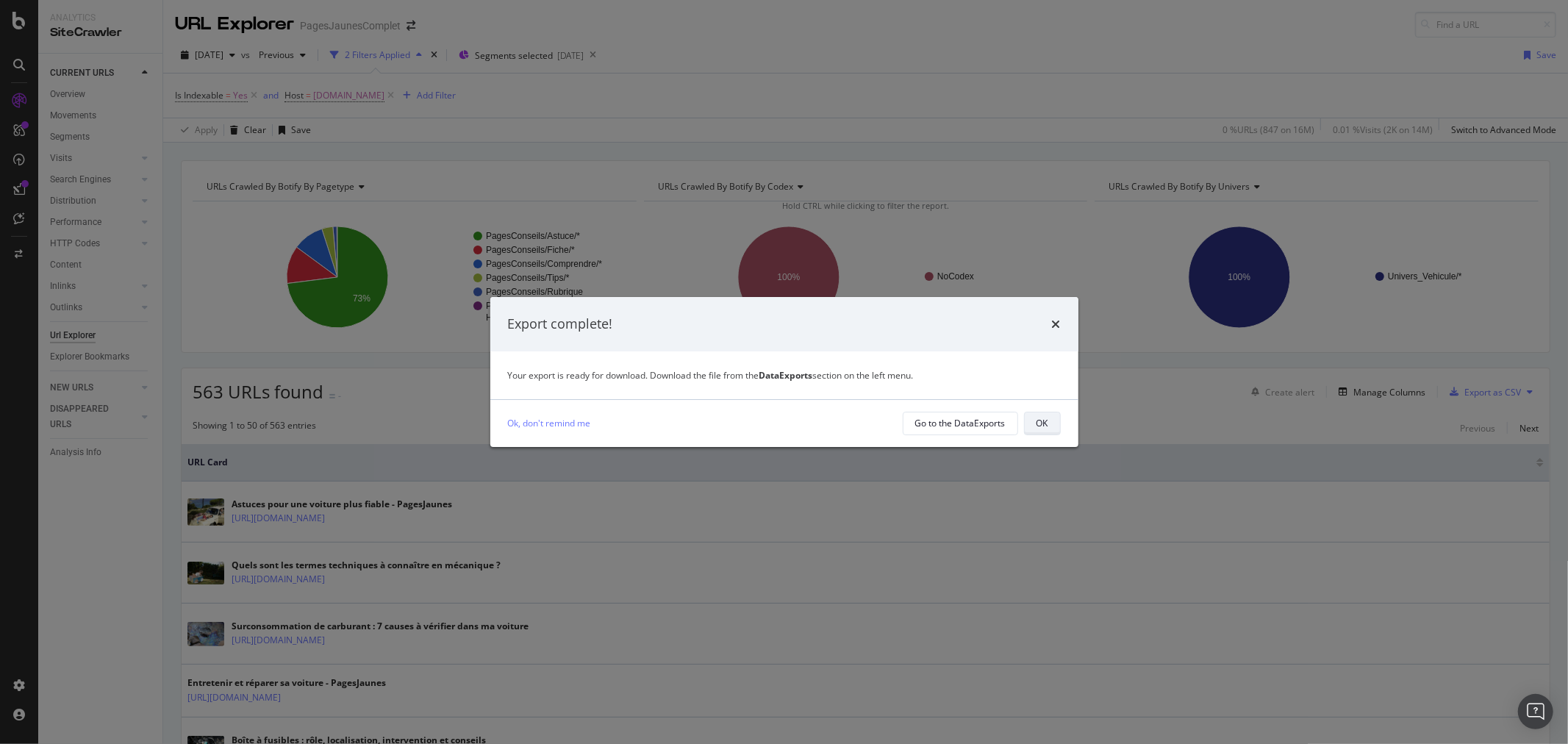
click at [1034, 422] on button "OK" at bounding box center [1042, 424] width 36 height 24
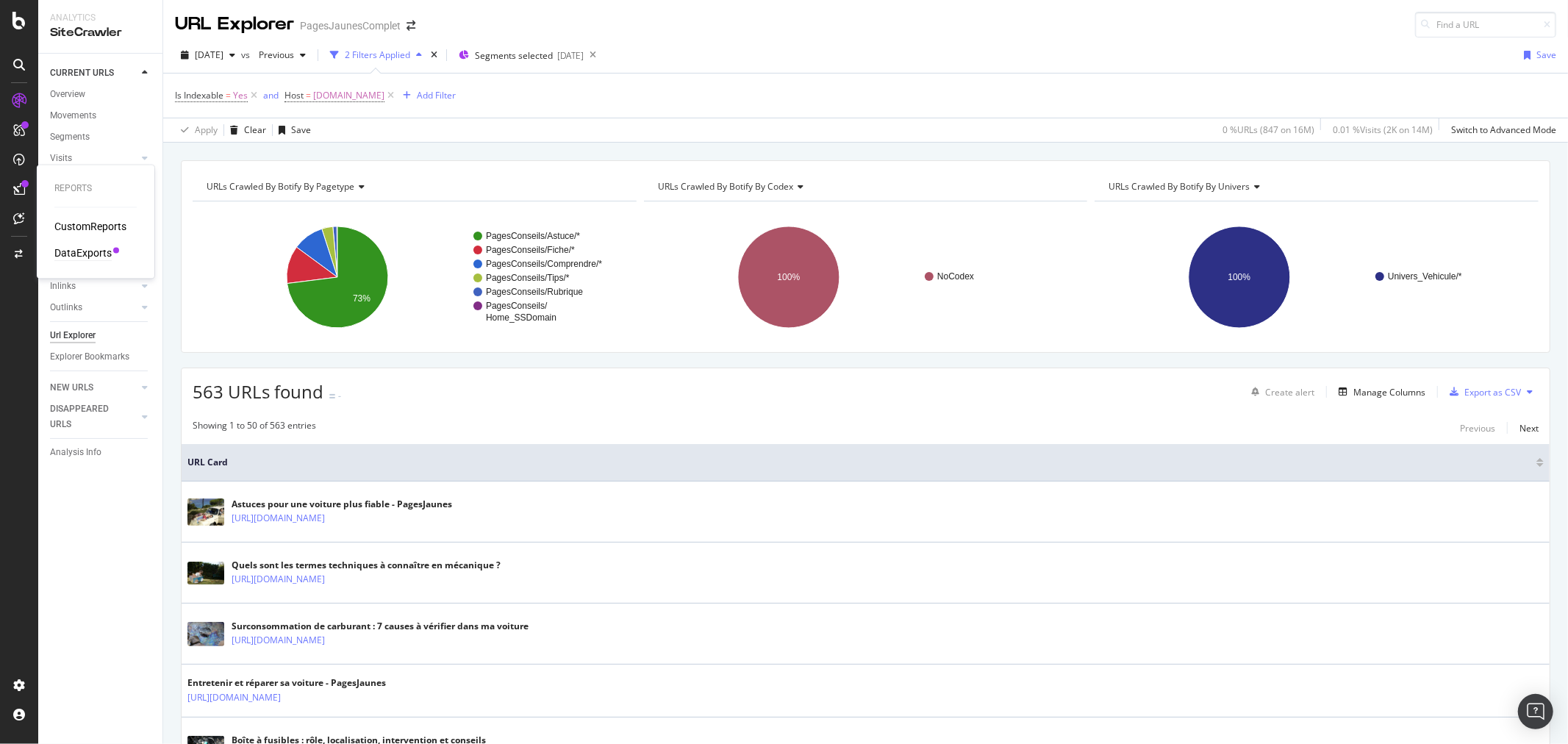
click at [86, 250] on div "DataExports" at bounding box center [83, 254] width 57 height 15
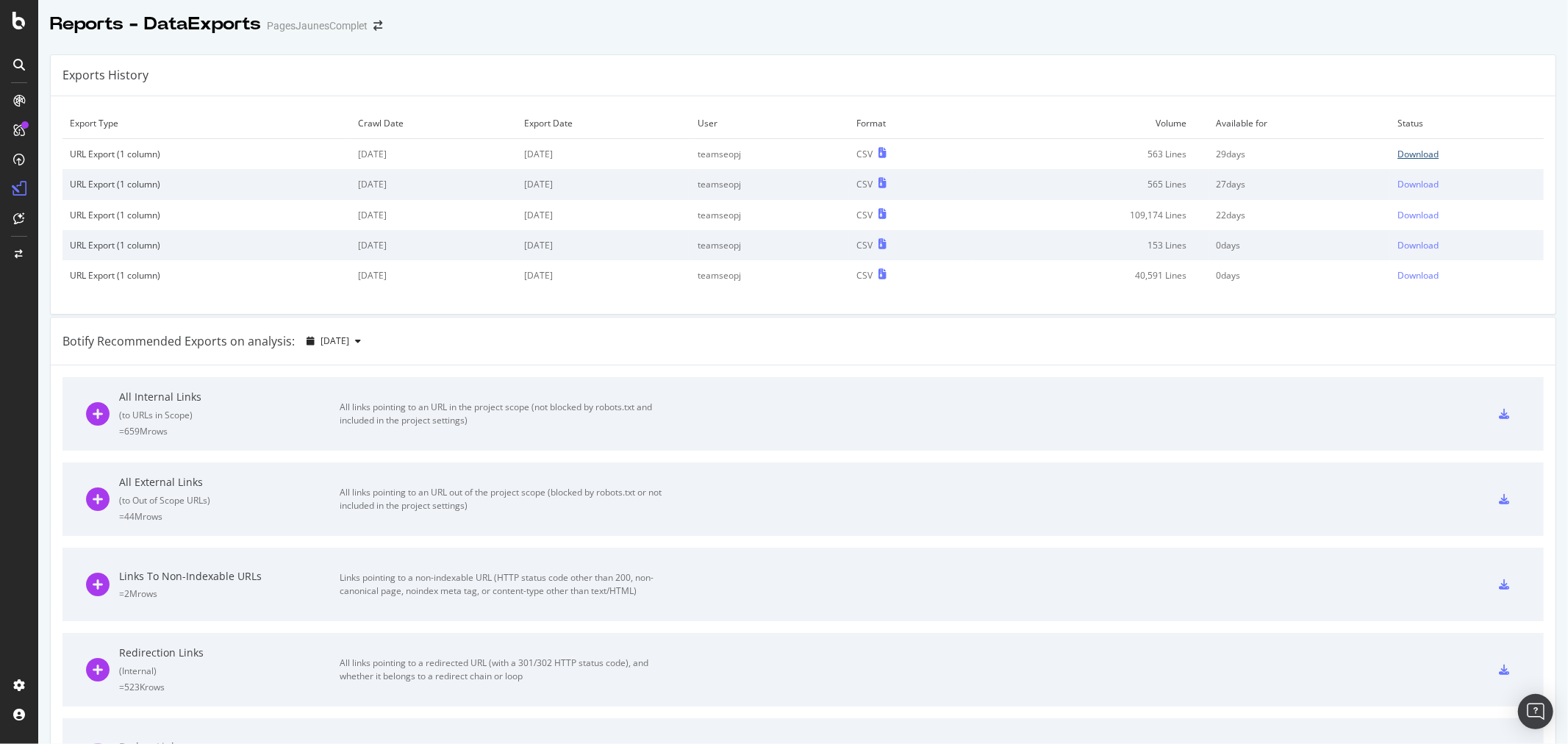
click at [1105, 147] on div "Download" at bounding box center [1418, 154] width 41 height 13
